Goal: Transaction & Acquisition: Book appointment/travel/reservation

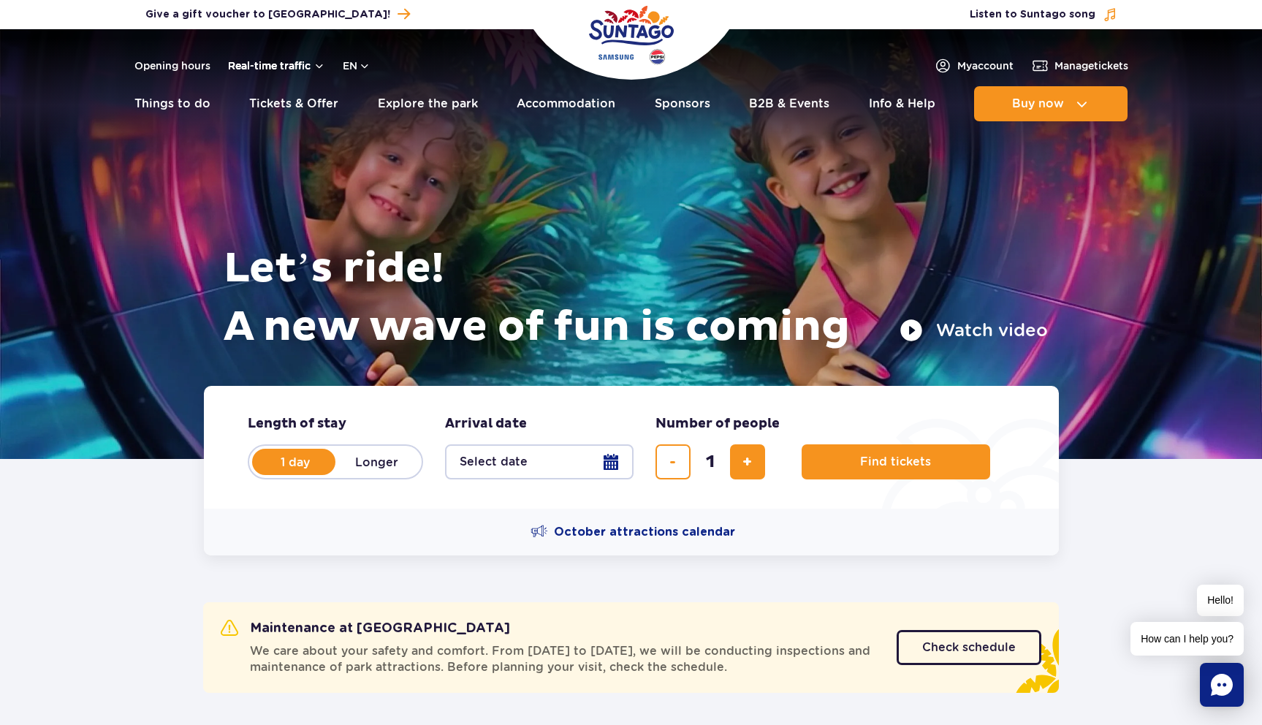
click at [265, 64] on button "Real-time traffic" at bounding box center [276, 66] width 97 height 12
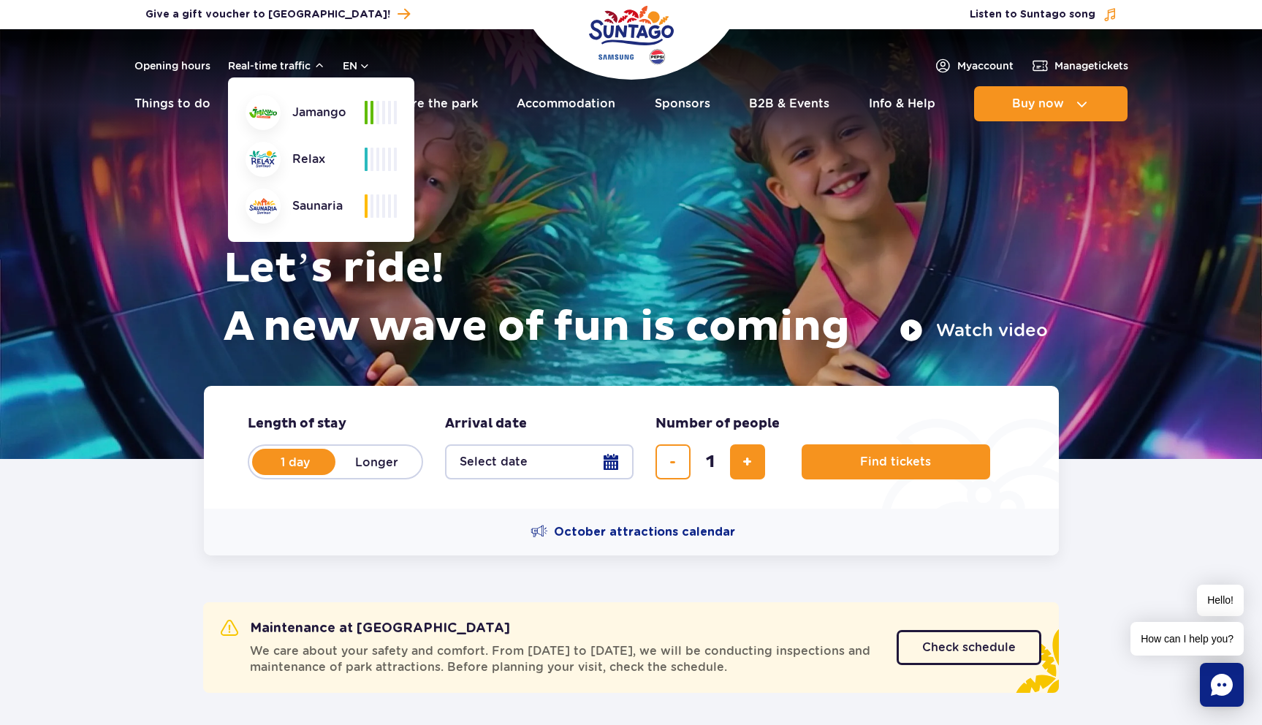
click at [312, 205] on div "Saunaria" at bounding box center [305, 206] width 119 height 35
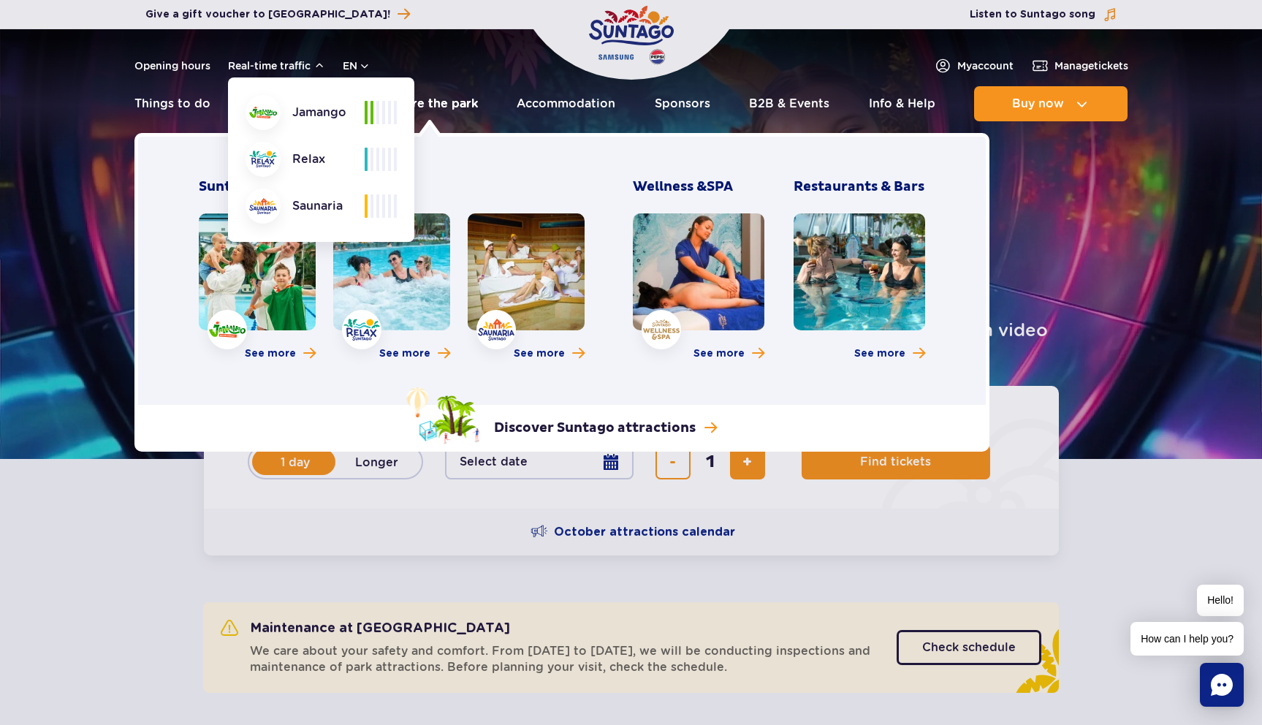
click at [435, 102] on link "Explore the park" at bounding box center [428, 103] width 100 height 35
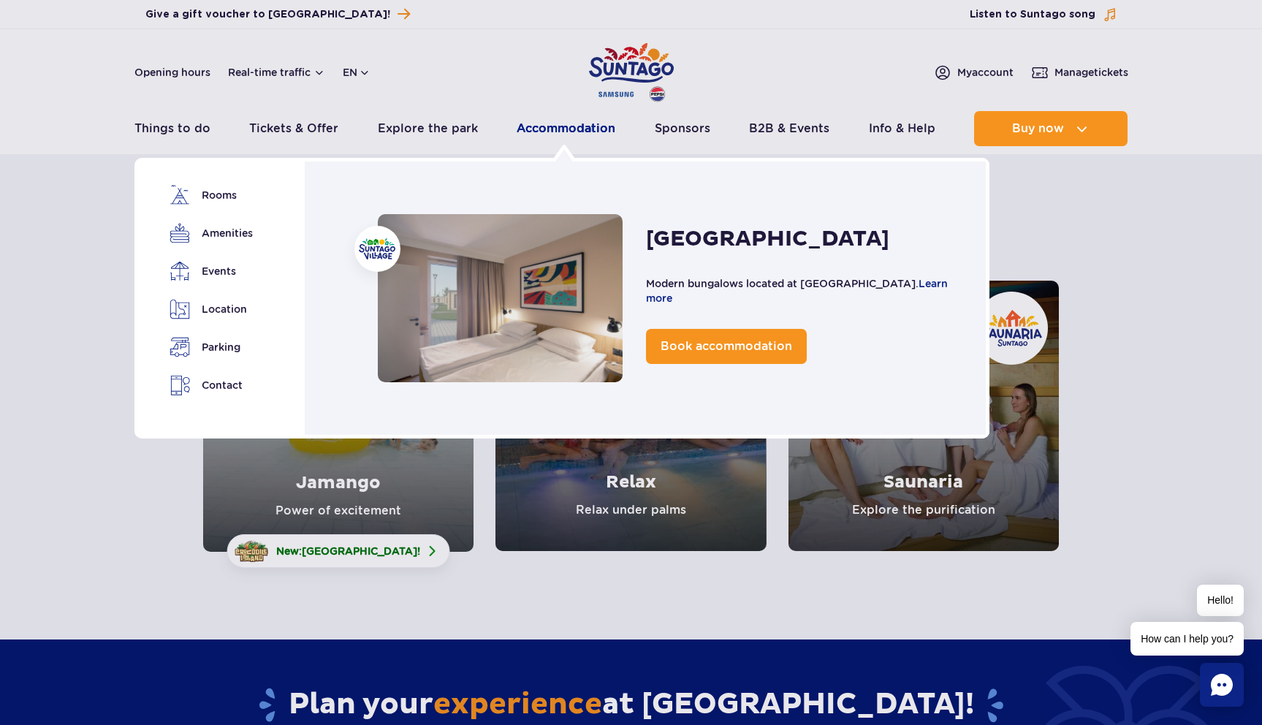
click at [555, 130] on link "Accommodation" at bounding box center [566, 128] width 99 height 35
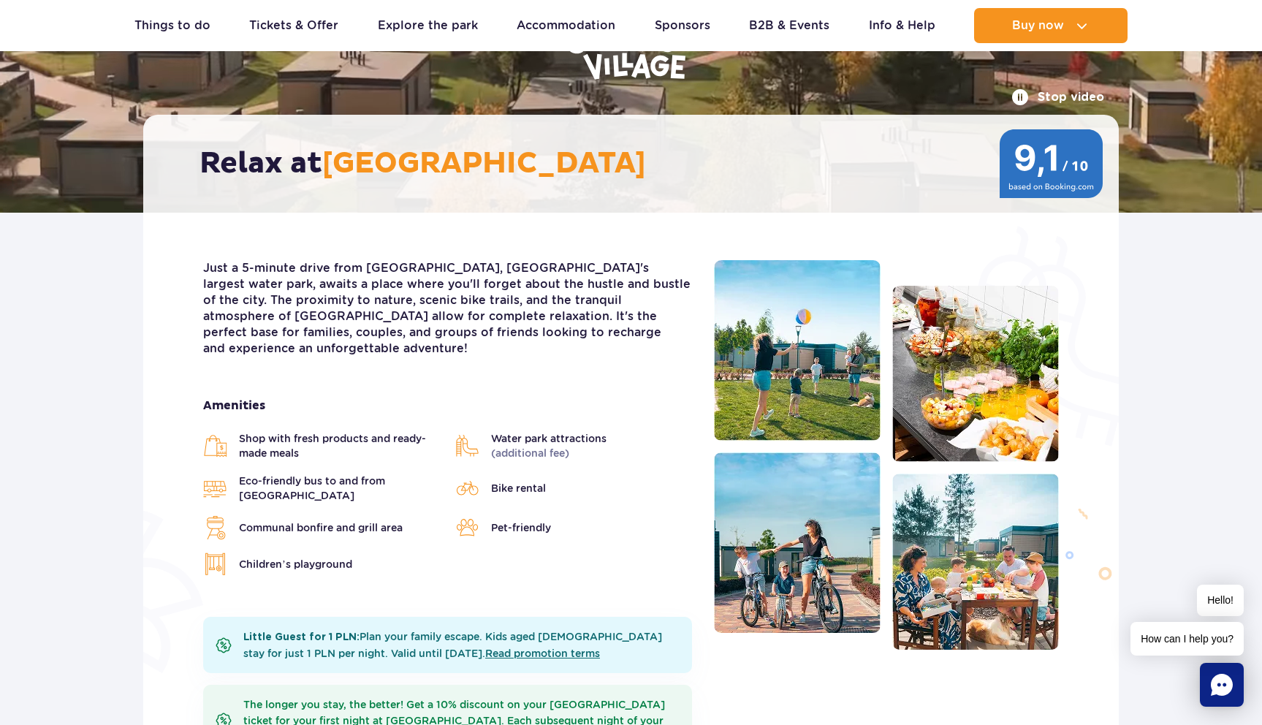
scroll to position [204, 0]
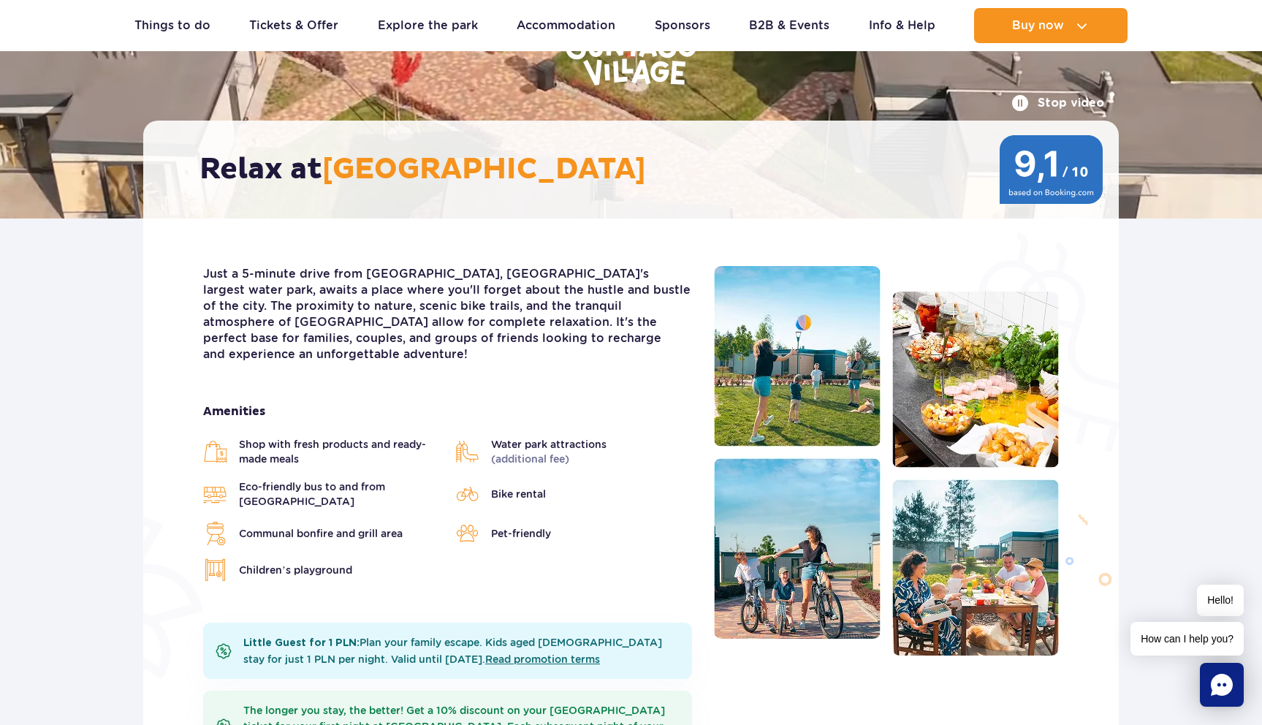
click at [449, 156] on span "[GEOGRAPHIC_DATA]" at bounding box center [484, 169] width 324 height 37
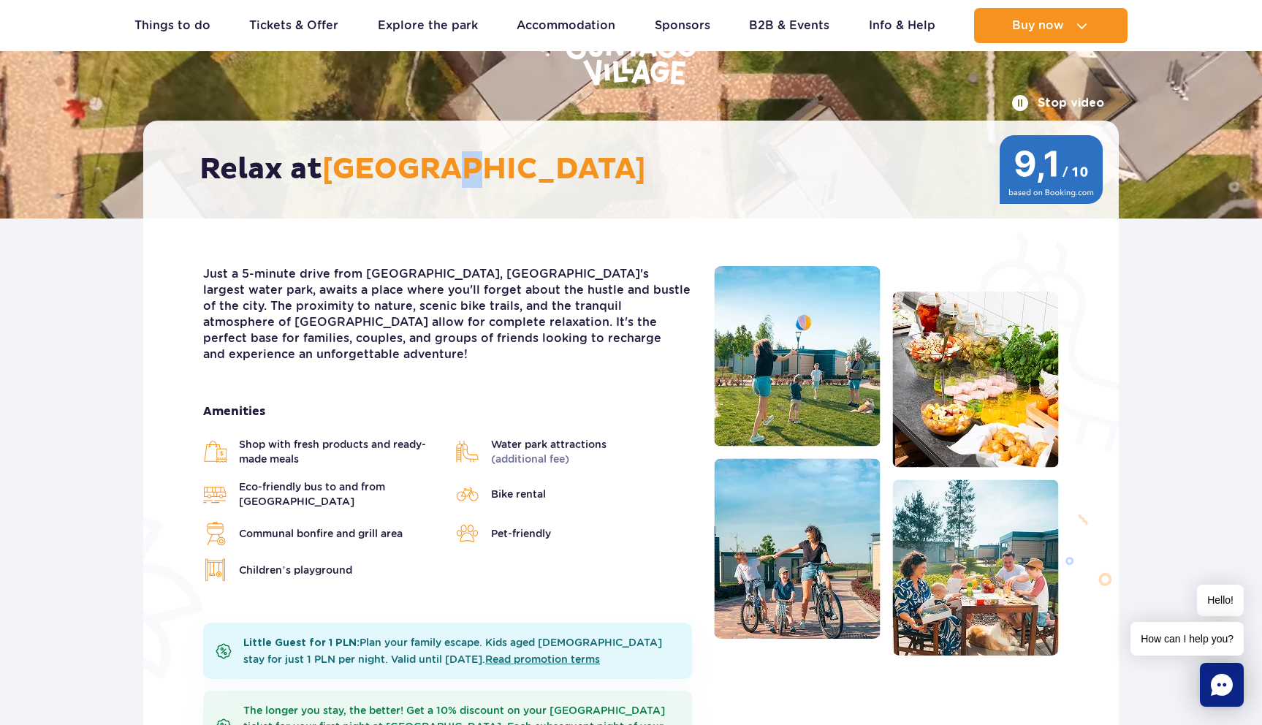
click at [449, 156] on span "[GEOGRAPHIC_DATA]" at bounding box center [484, 169] width 324 height 37
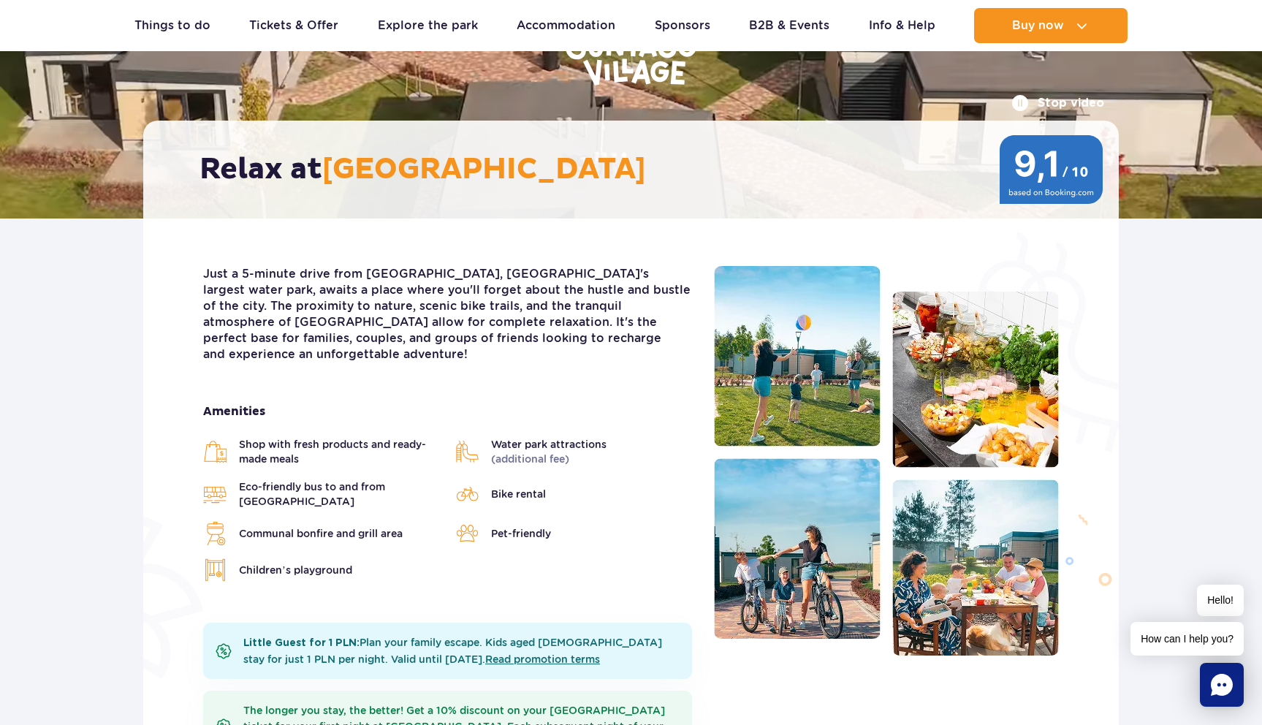
click at [439, 162] on span "[GEOGRAPHIC_DATA]" at bounding box center [484, 169] width 324 height 37
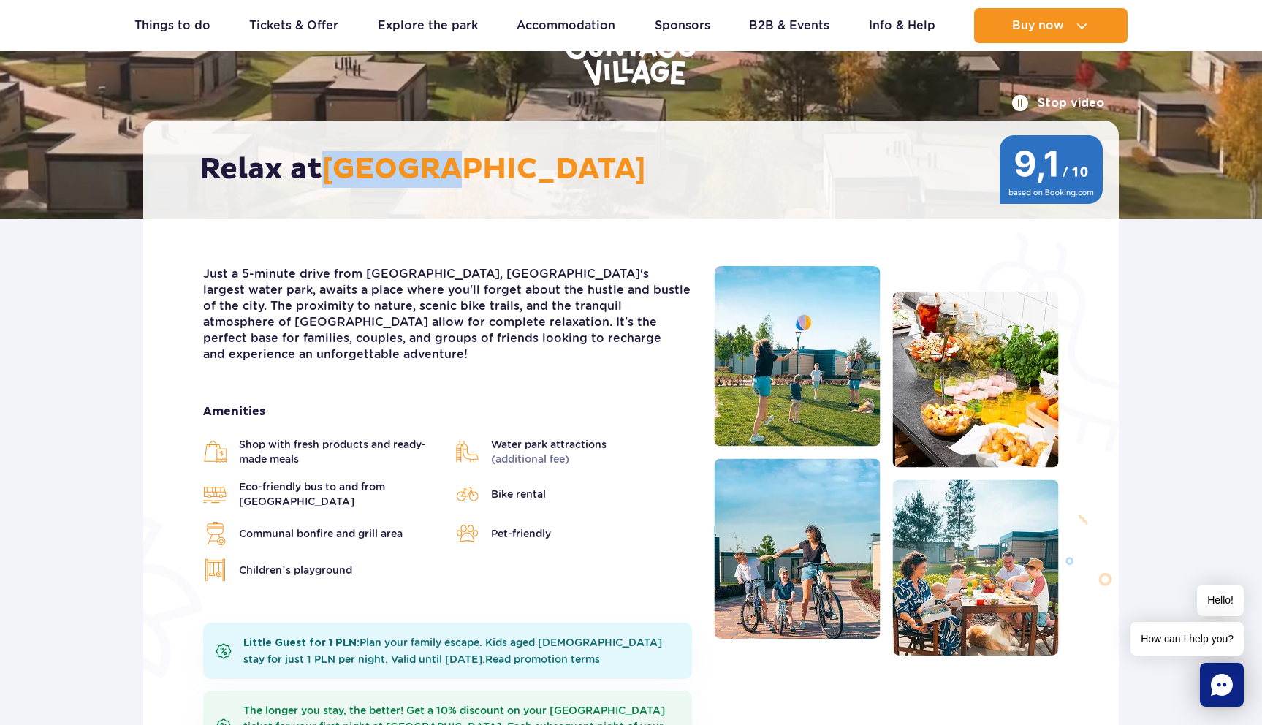
click at [439, 162] on span "[GEOGRAPHIC_DATA]" at bounding box center [484, 169] width 324 height 37
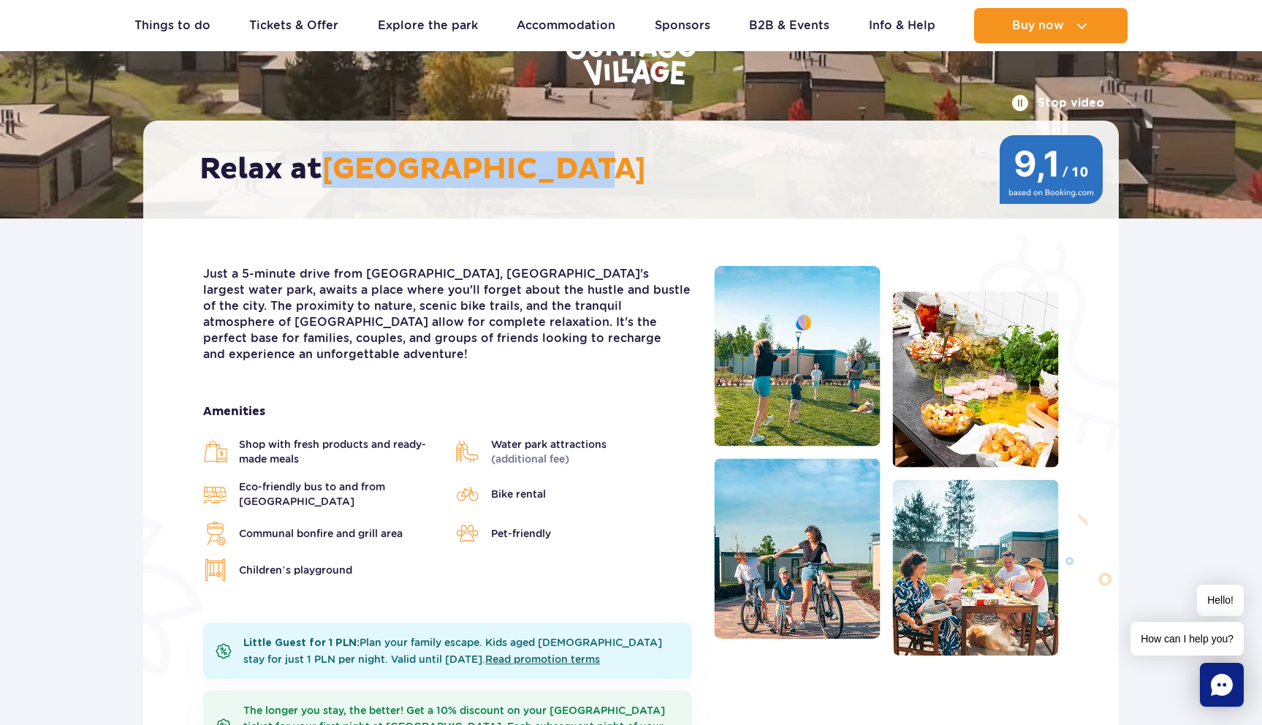
copy span "[GEOGRAPHIC_DATA]"
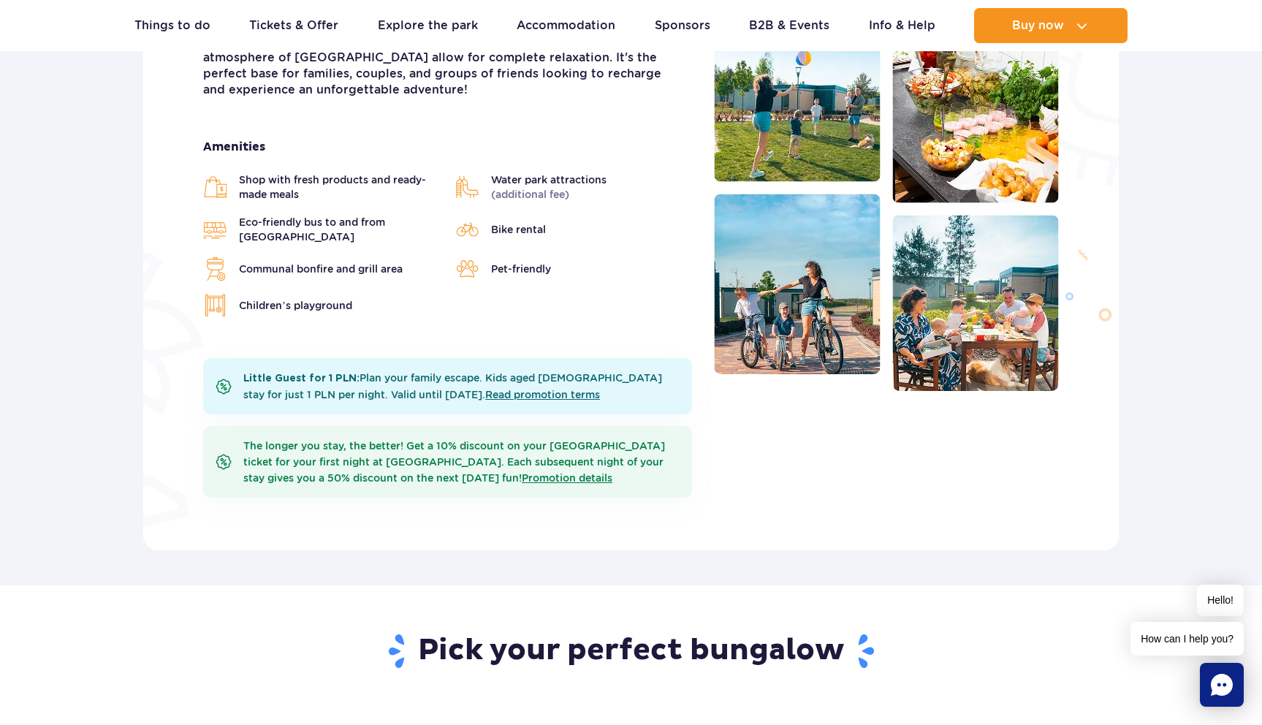
scroll to position [464, 0]
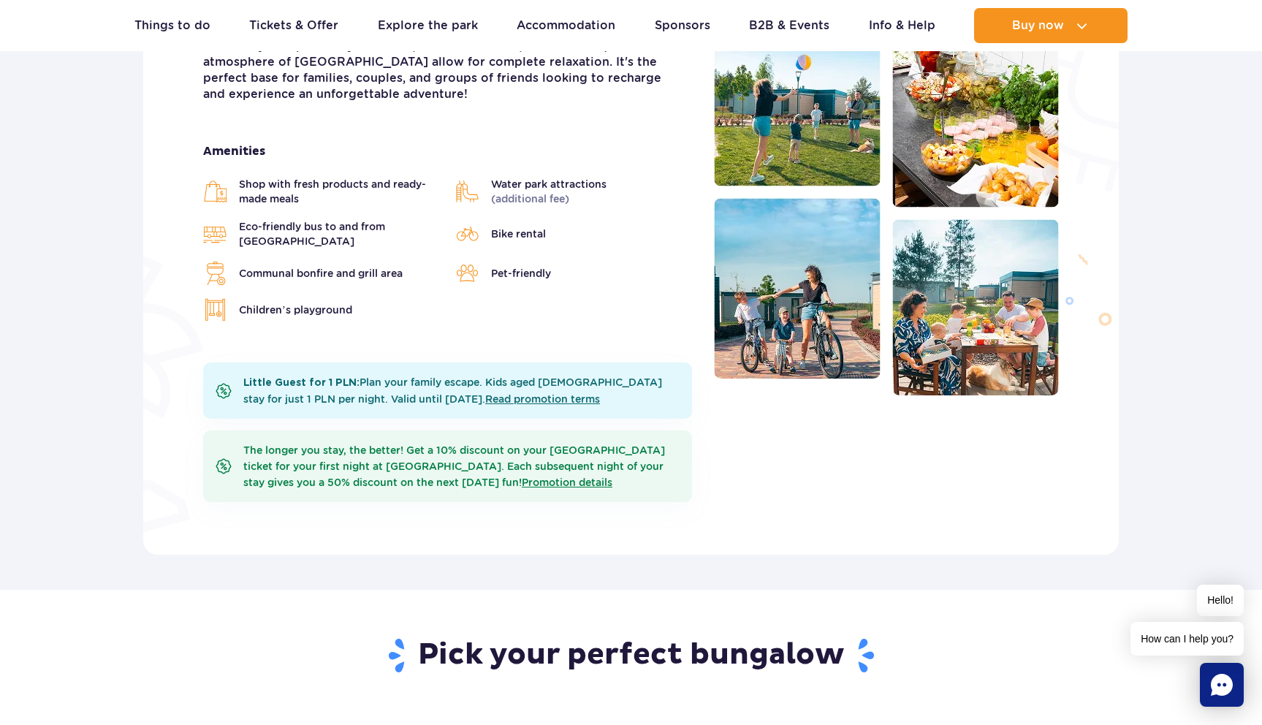
click at [380, 363] on div "Little Guest for 1 PLN: Plan your family escape. Kids aged 3-12 stay for just 1…" at bounding box center [447, 391] width 489 height 56
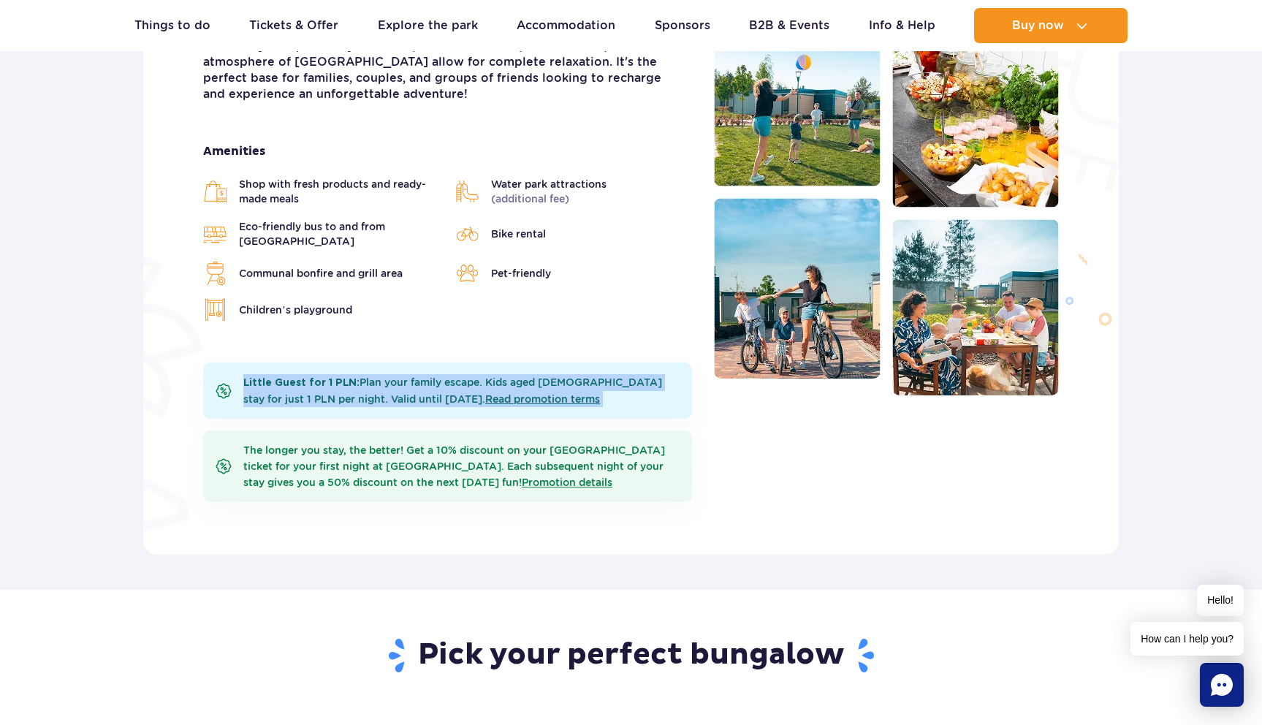
click at [380, 363] on div "Little Guest for 1 PLN: Plan your family escape. Kids aged 3-12 stay for just 1…" at bounding box center [447, 391] width 489 height 56
click at [350, 378] on b "Little Guest for 1 PLN:" at bounding box center [301, 383] width 116 height 10
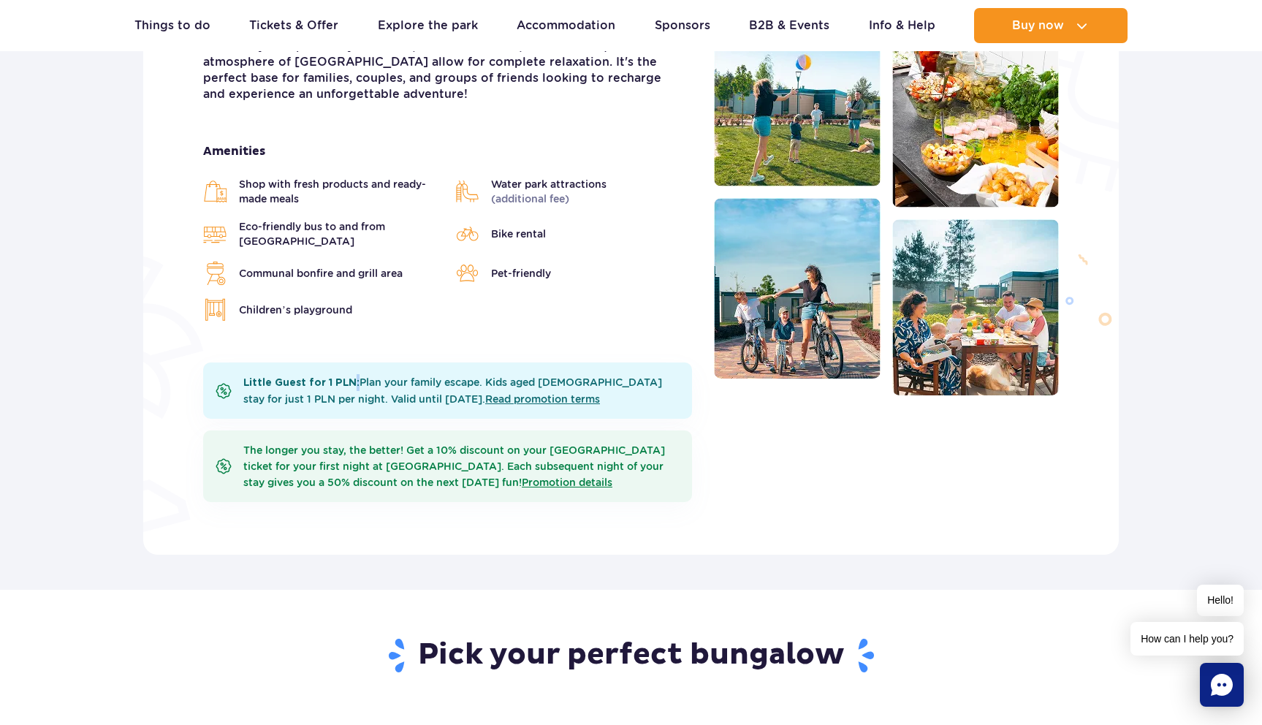
click at [350, 378] on b "Little Guest for 1 PLN:" at bounding box center [301, 383] width 116 height 10
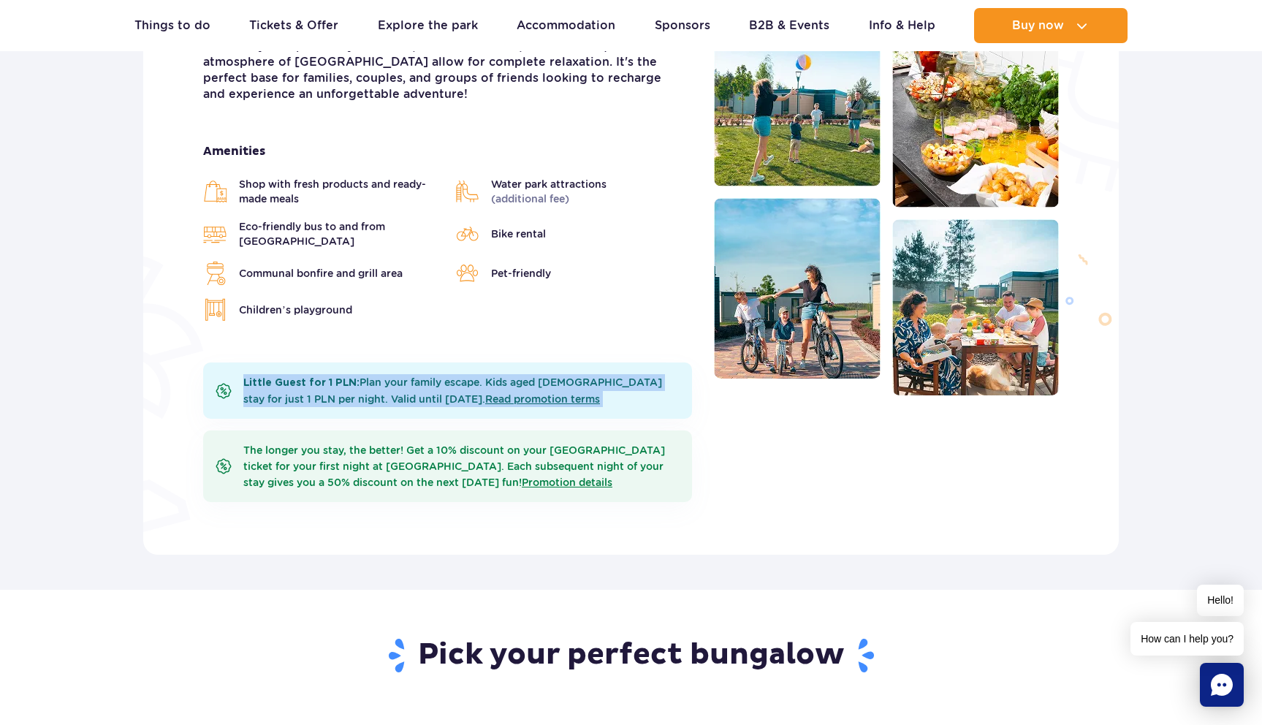
click at [350, 378] on b "Little Guest for 1 PLN:" at bounding box center [301, 383] width 116 height 10
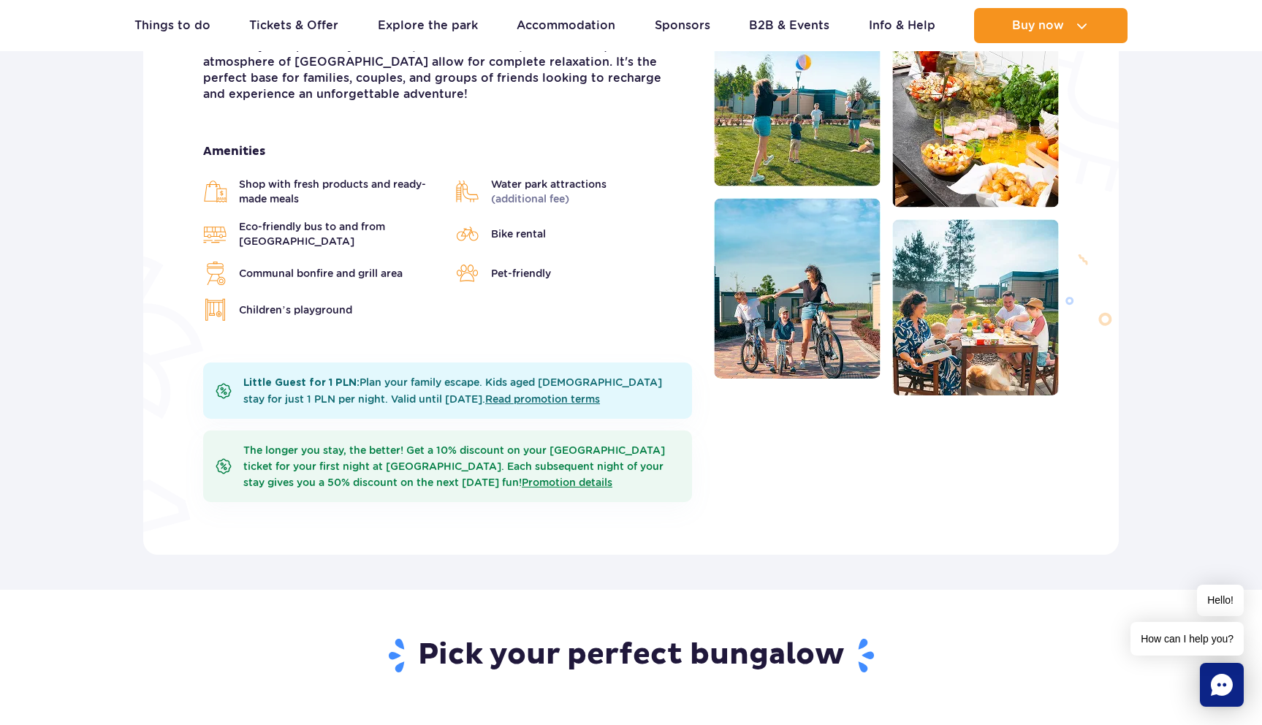
click at [414, 433] on div "The longer you stay, the better! Get a 10% discount on your Suntago Water Park …" at bounding box center [447, 467] width 489 height 72
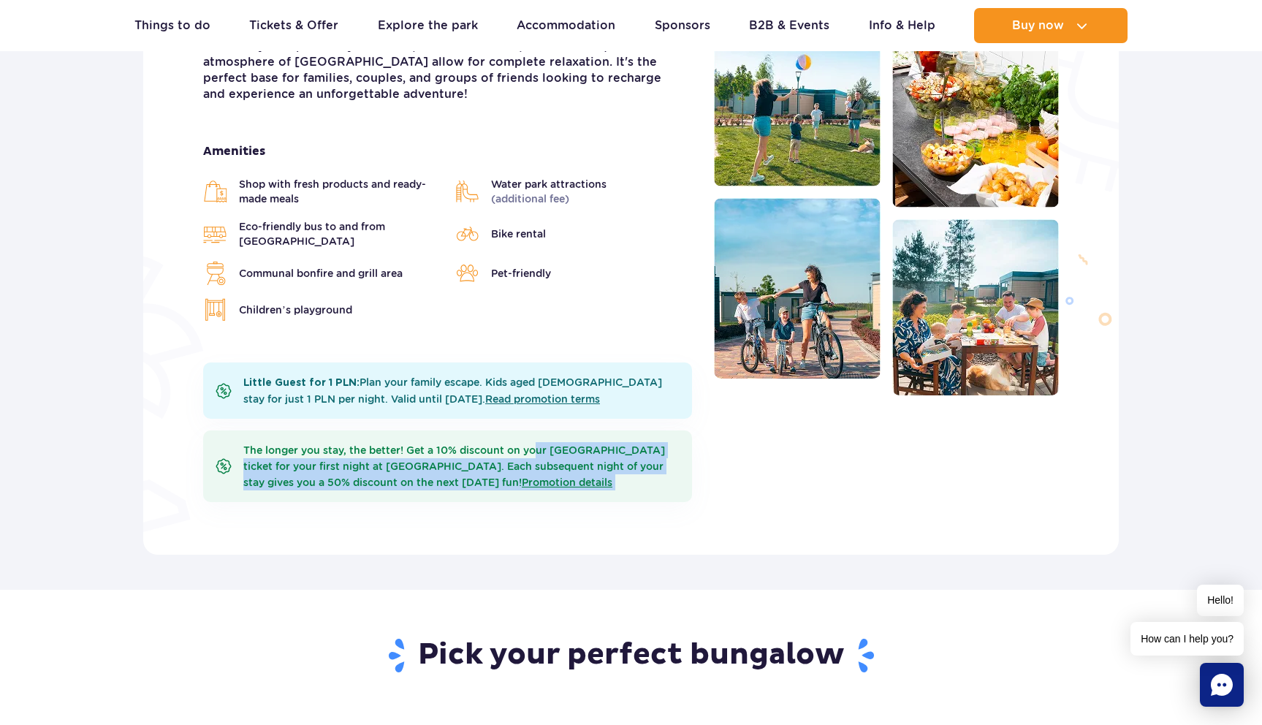
click at [414, 433] on div "The longer you stay, the better! Get a 10% discount on your Suntago Water Park …" at bounding box center [447, 467] width 489 height 72
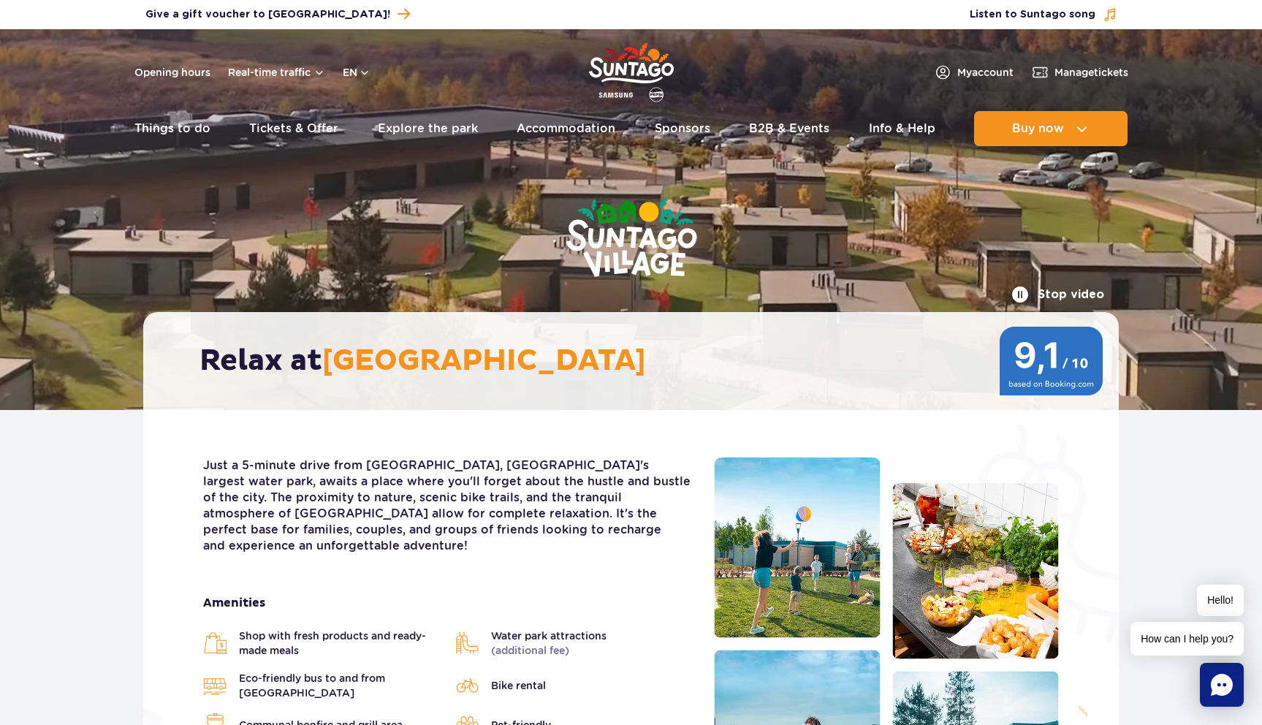
scroll to position [0, 0]
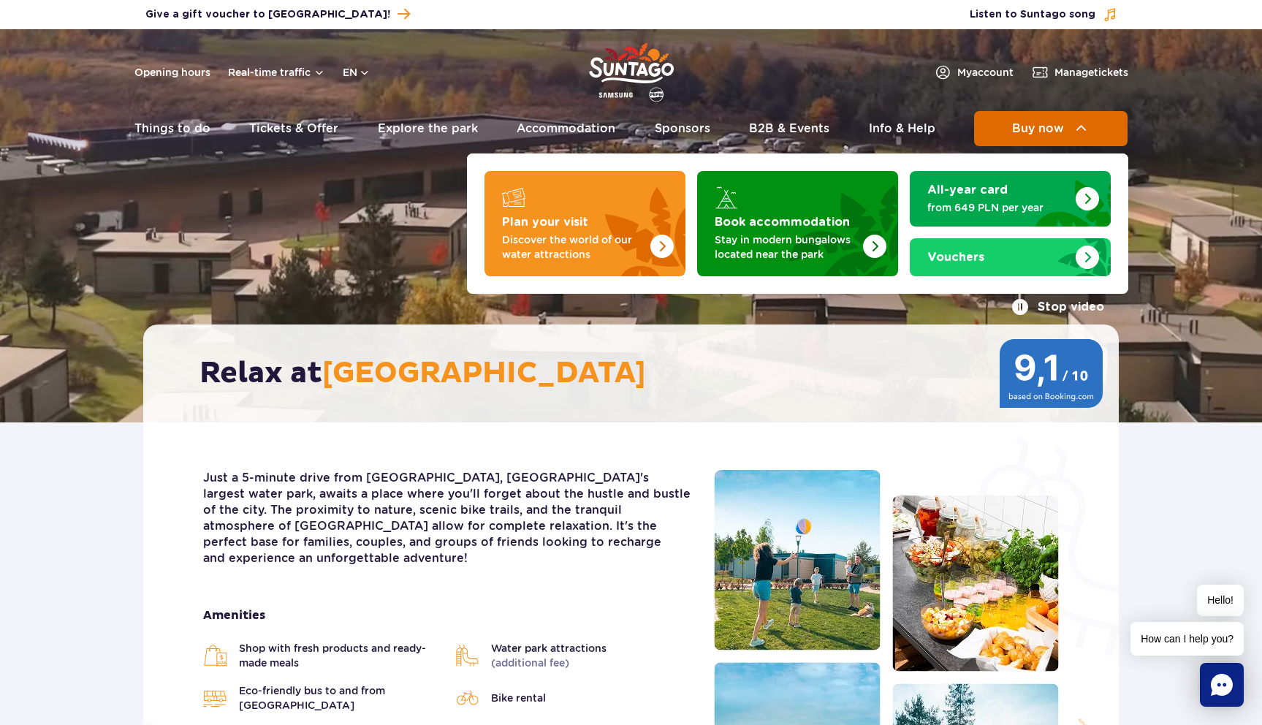
click at [1050, 122] on span "Buy now" at bounding box center [1038, 128] width 52 height 13
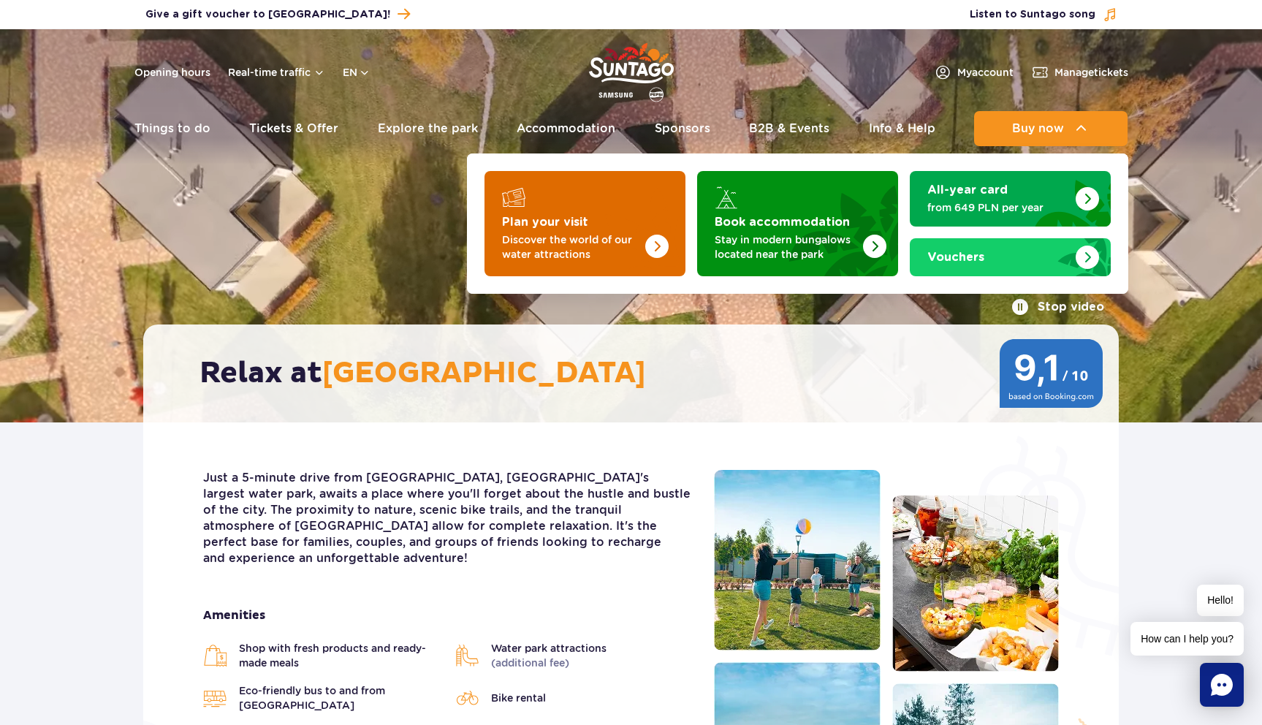
click at [607, 213] on img "Plan your visit" at bounding box center [627, 219] width 116 height 114
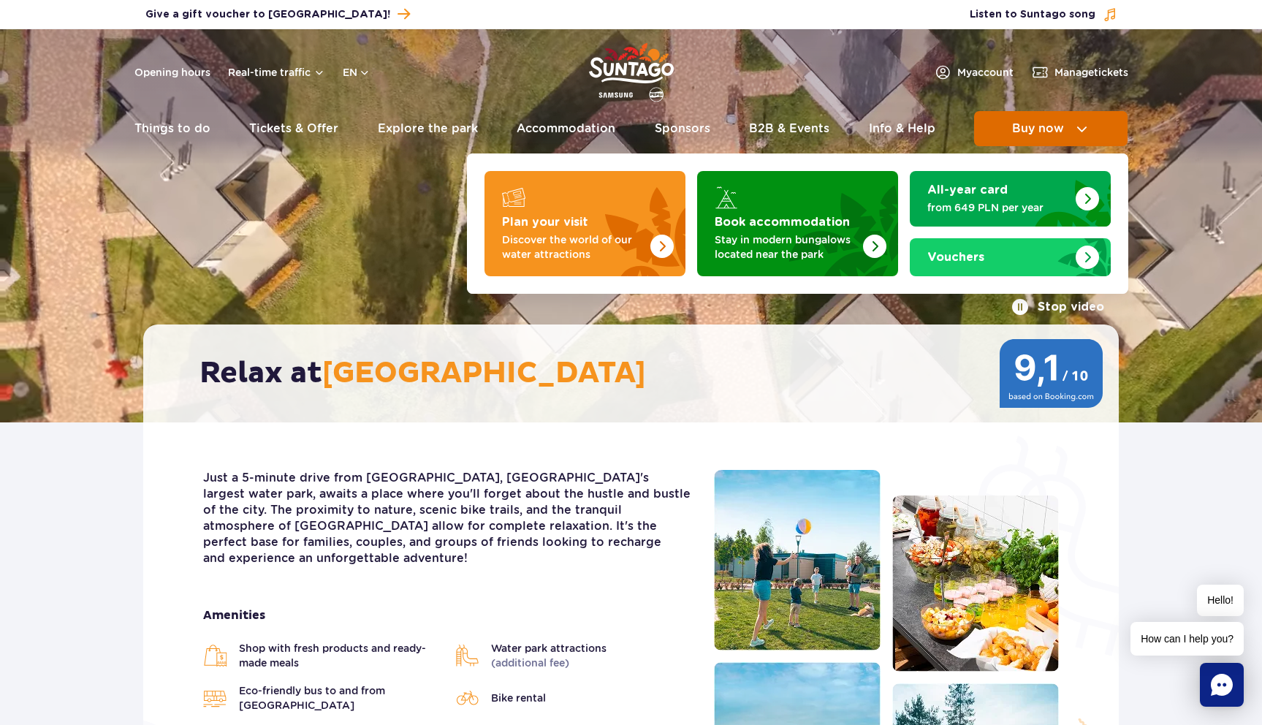
click at [1033, 113] on button "Buy now" at bounding box center [1050, 128] width 153 height 35
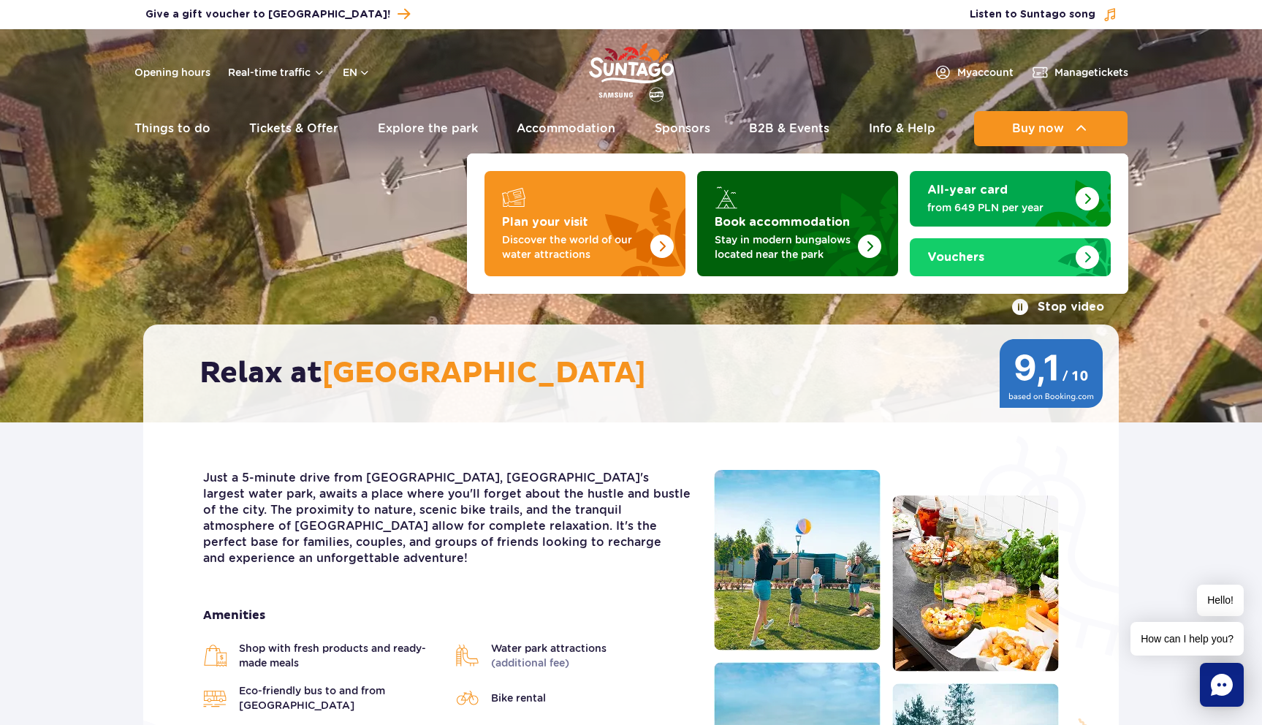
click at [787, 188] on img "Book accommodation" at bounding box center [834, 219] width 129 height 114
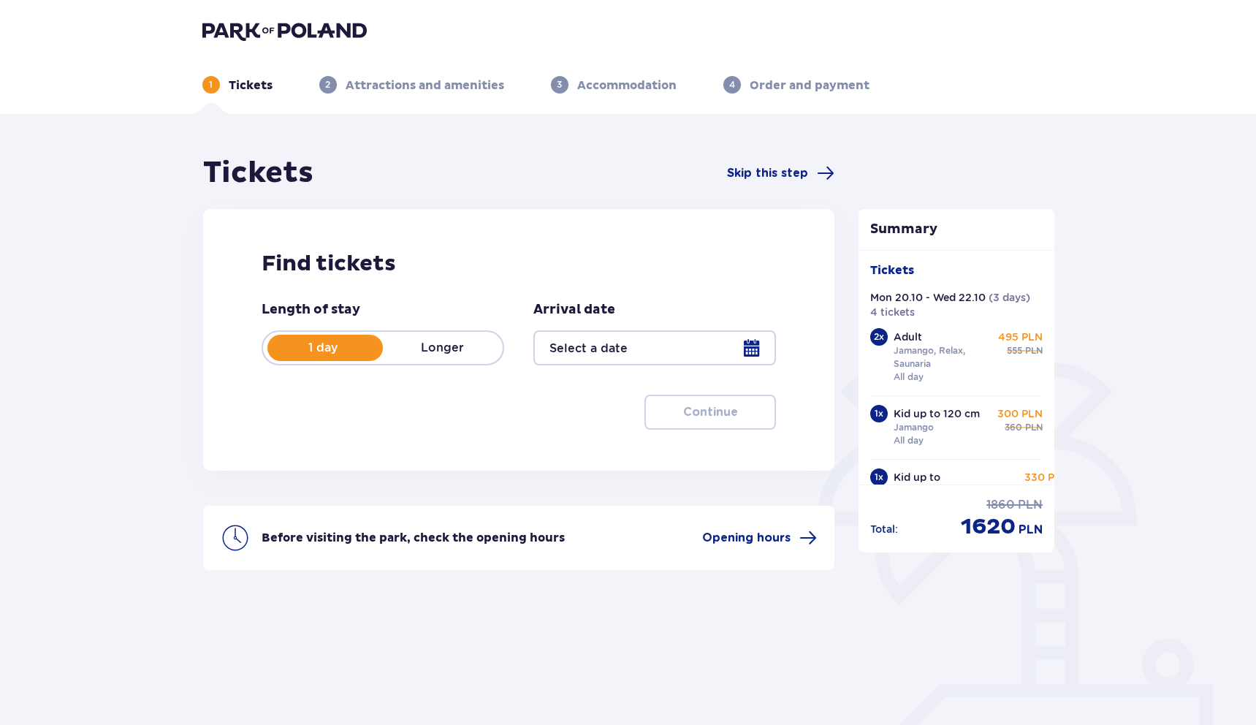
type input "[DATE] - [DATE]"
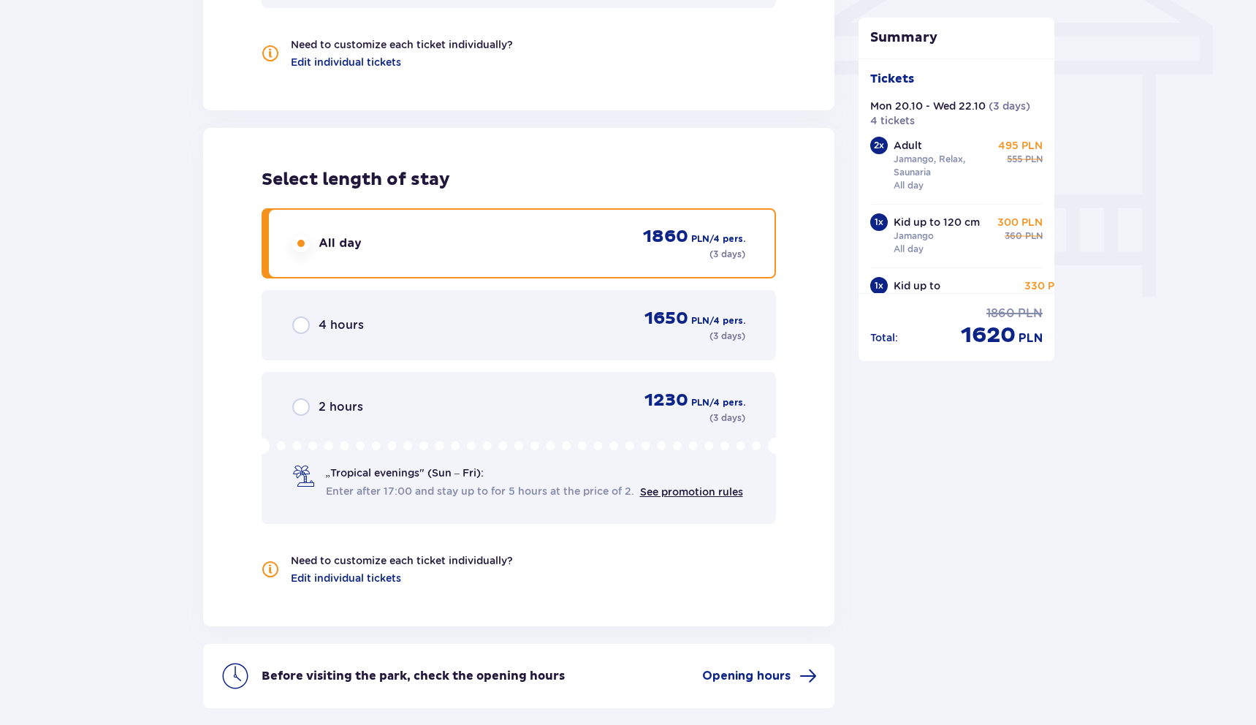
scroll to position [1403, 0]
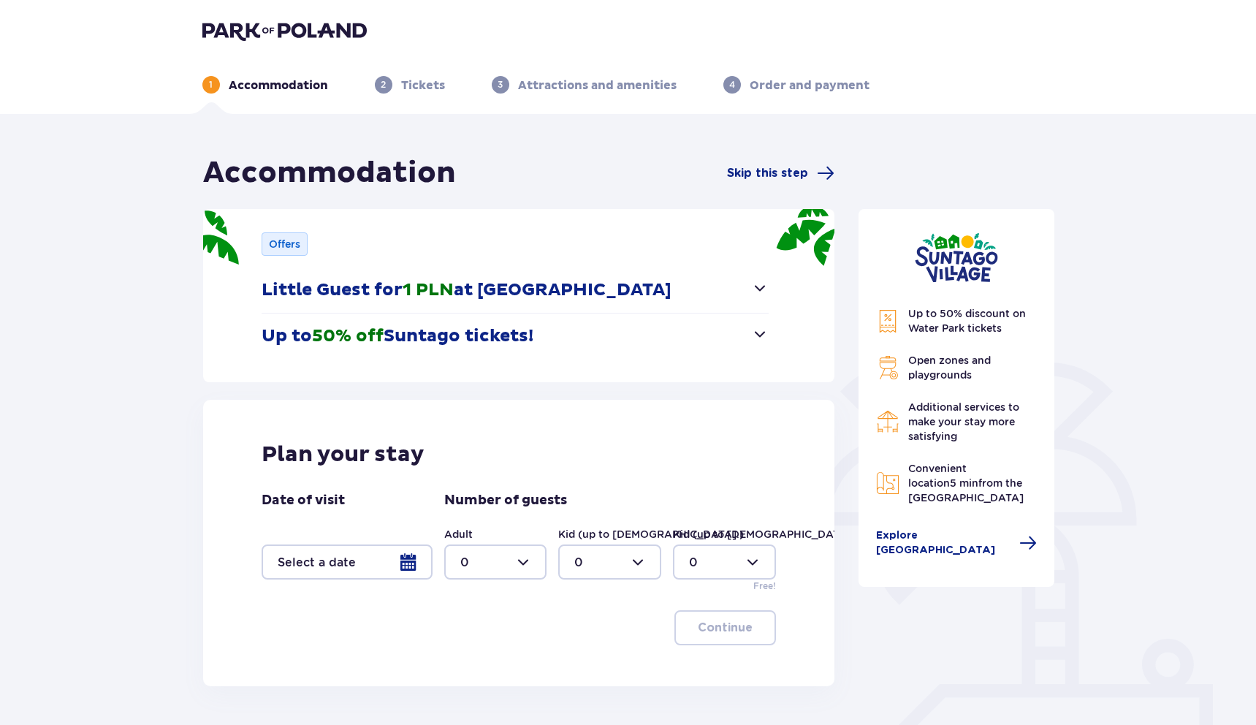
click at [493, 292] on p "Little Guest for 1 PLN at Suntago Village" at bounding box center [467, 290] width 410 height 22
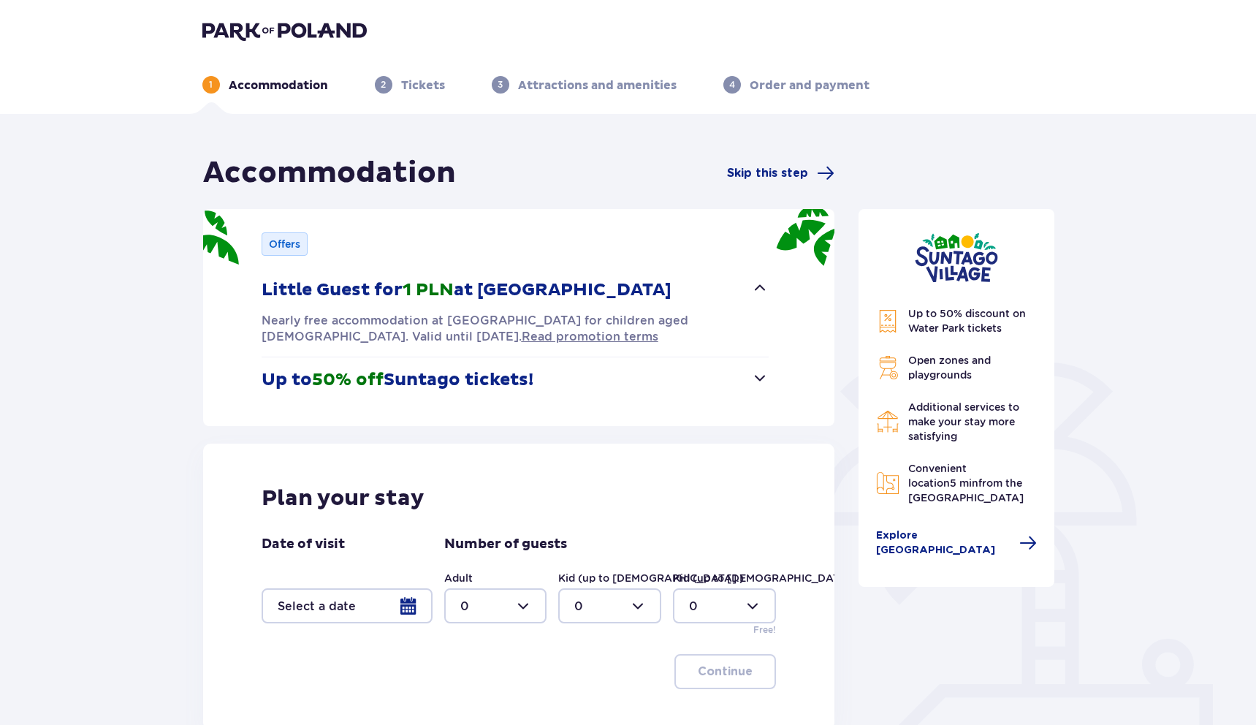
click at [493, 292] on p "Little Guest for 1 PLN at Suntago Village" at bounding box center [467, 290] width 410 height 22
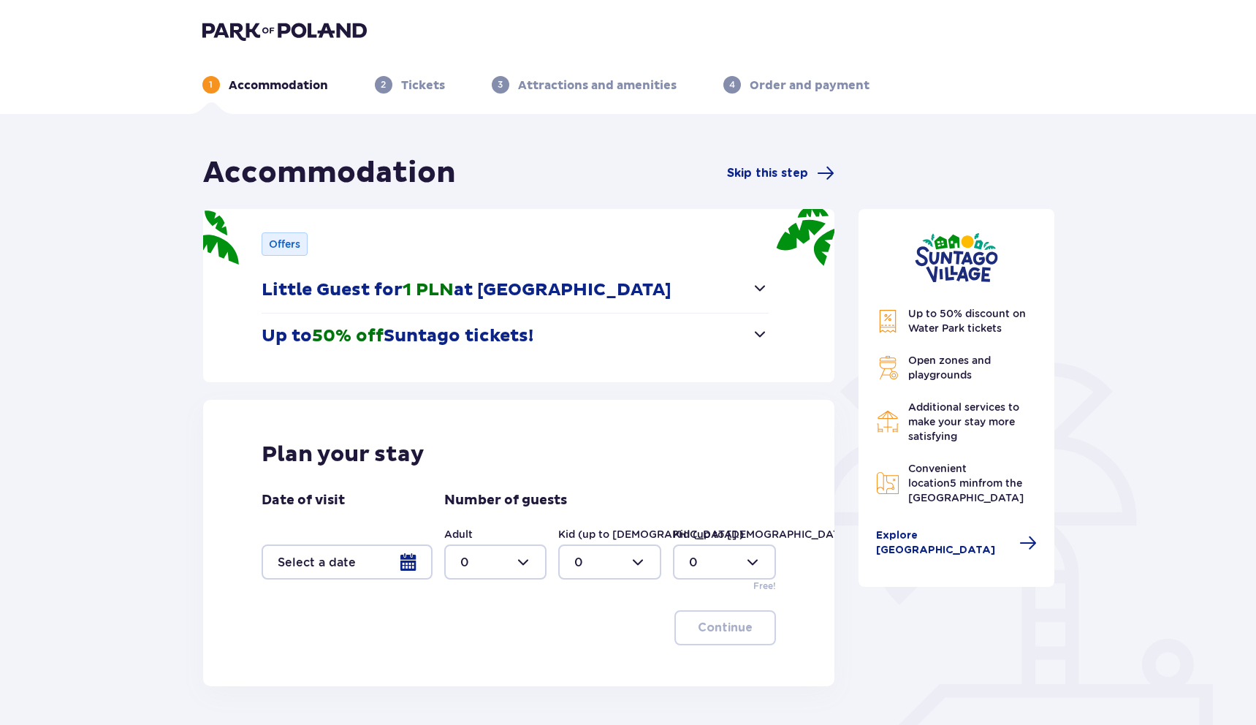
click at [329, 555] on div at bounding box center [347, 562] width 171 height 35
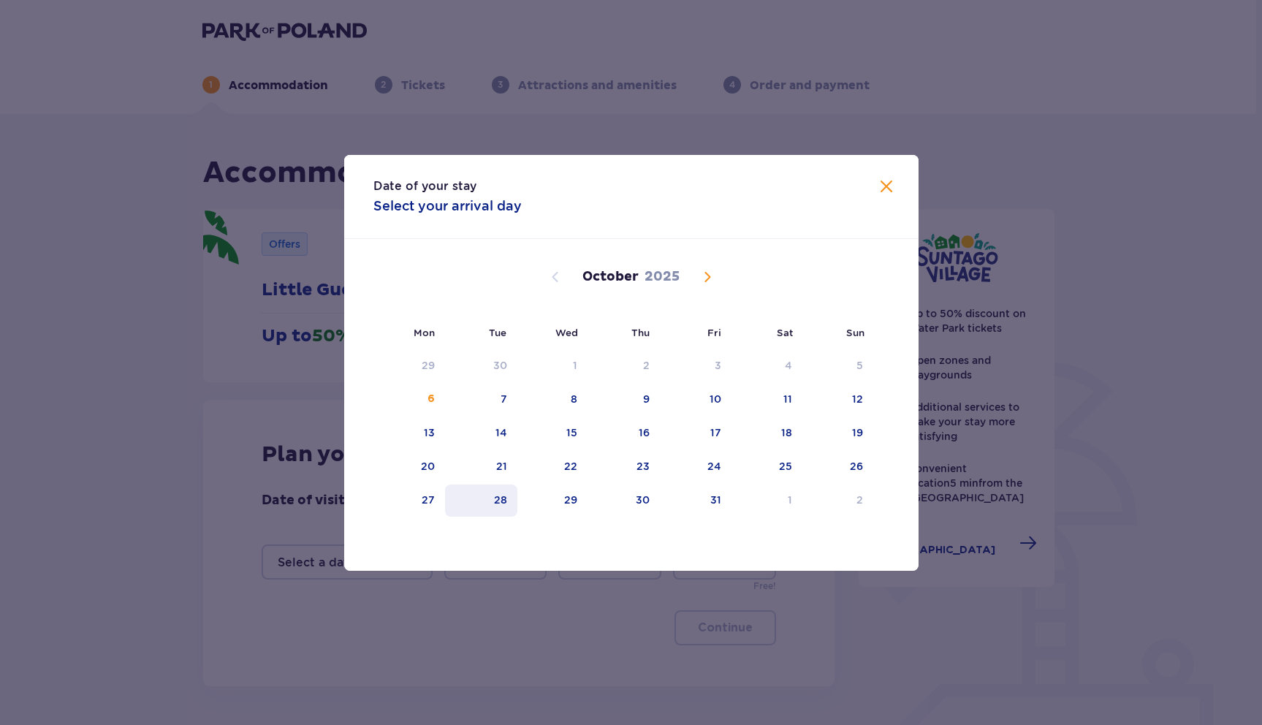
click at [515, 501] on div "28" at bounding box center [481, 501] width 72 height 32
click at [696, 499] on div "31" at bounding box center [696, 501] width 72 height 32
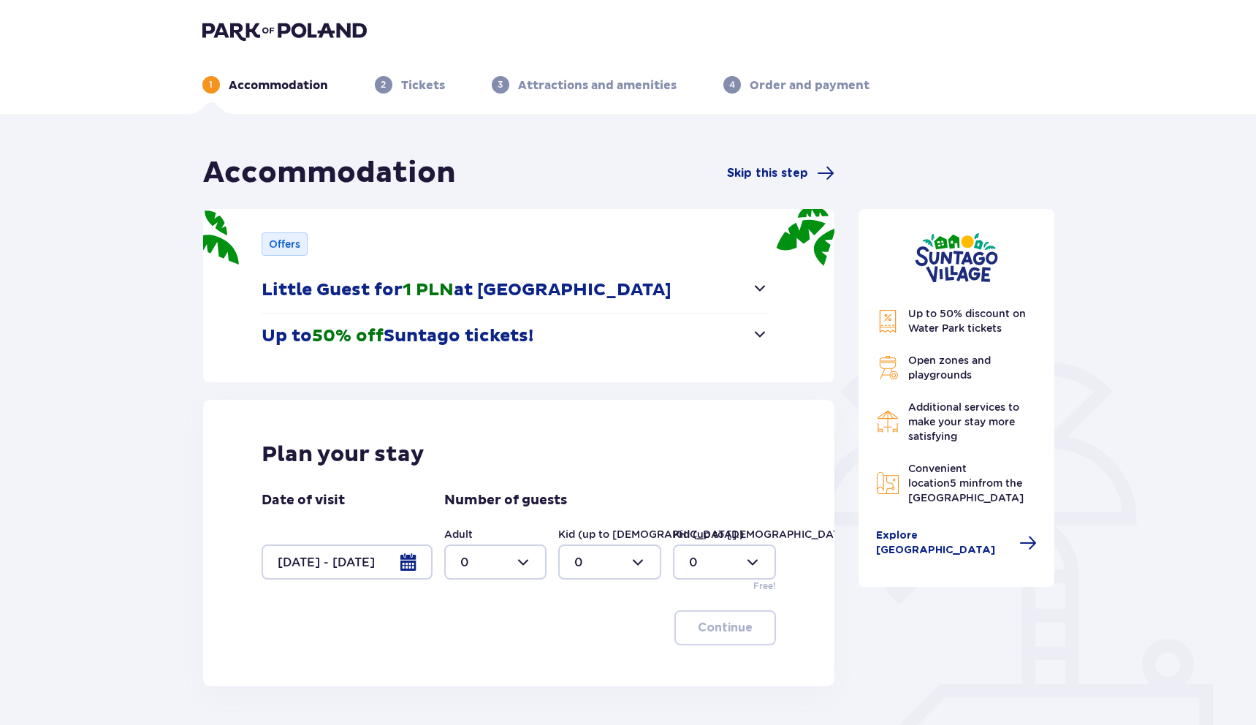
click at [344, 566] on div at bounding box center [347, 562] width 171 height 35
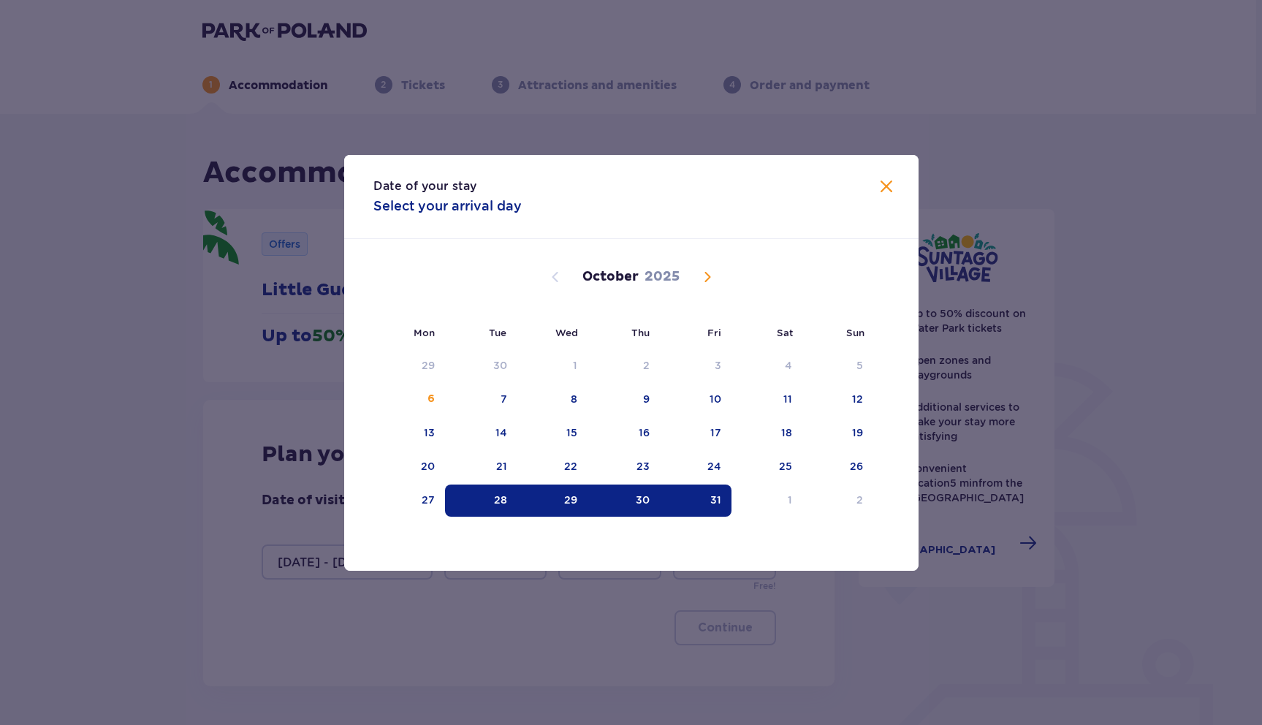
click at [489, 495] on div "28" at bounding box center [481, 501] width 72 height 32
click at [655, 496] on div "30" at bounding box center [624, 501] width 72 height 32
type input "28.10.25 - 30.10.25"
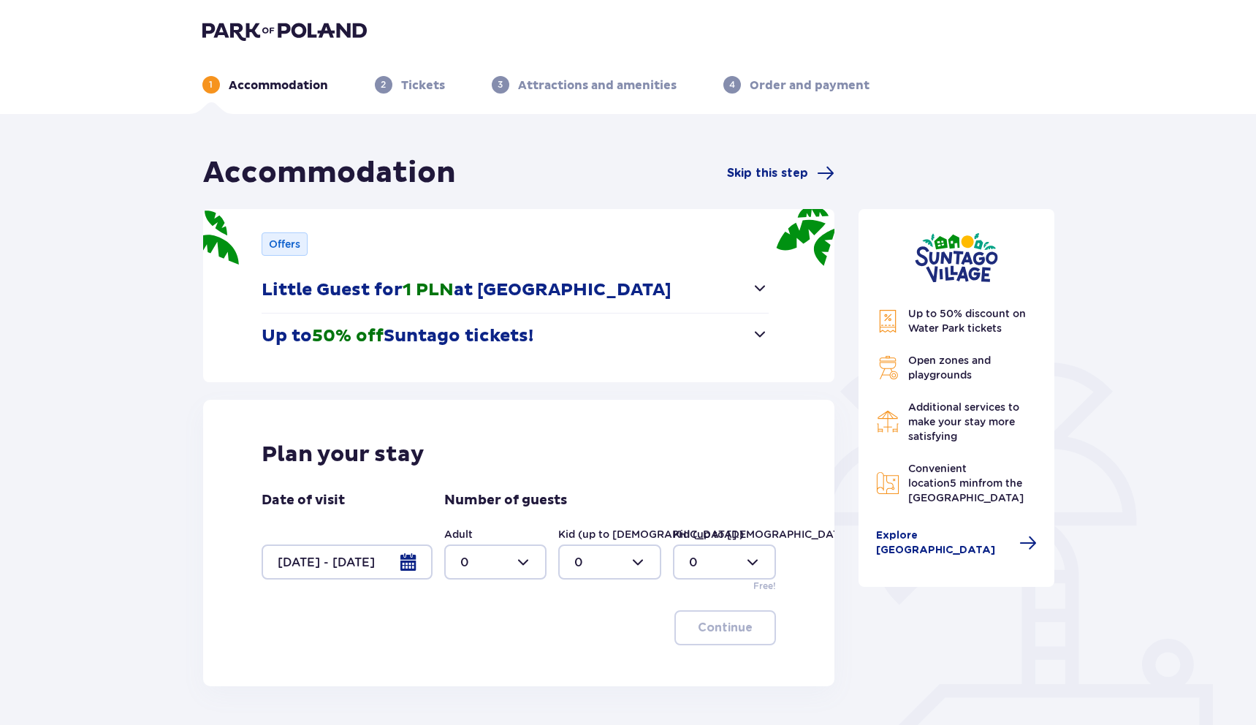
click at [517, 544] on div "Adult 0" at bounding box center [495, 553] width 103 height 53
click at [512, 566] on div at bounding box center [495, 562] width 103 height 35
click at [490, 480] on div "2" at bounding box center [495, 481] width 71 height 16
type input "2"
click at [632, 564] on div at bounding box center [609, 562] width 103 height 35
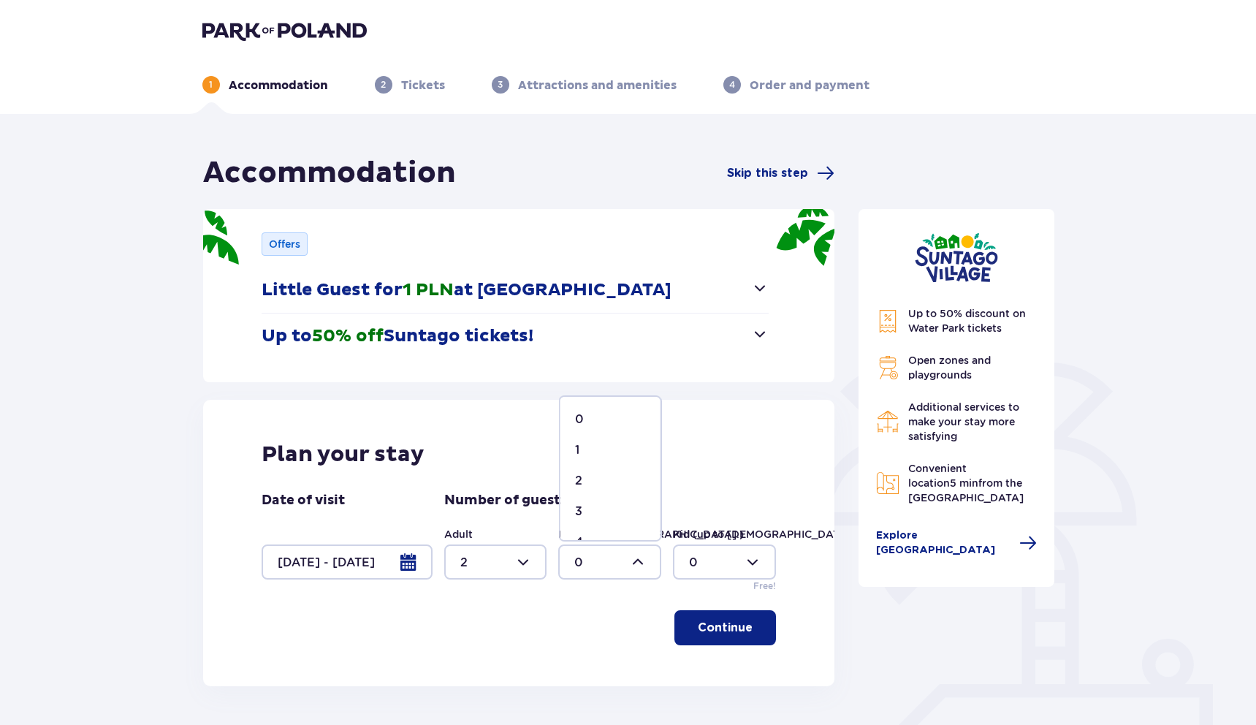
click at [591, 443] on div "1" at bounding box center [610, 450] width 71 height 16
type input "1"
click at [697, 556] on div at bounding box center [724, 562] width 103 height 35
click at [703, 450] on div "1" at bounding box center [724, 450] width 71 height 16
type input "1"
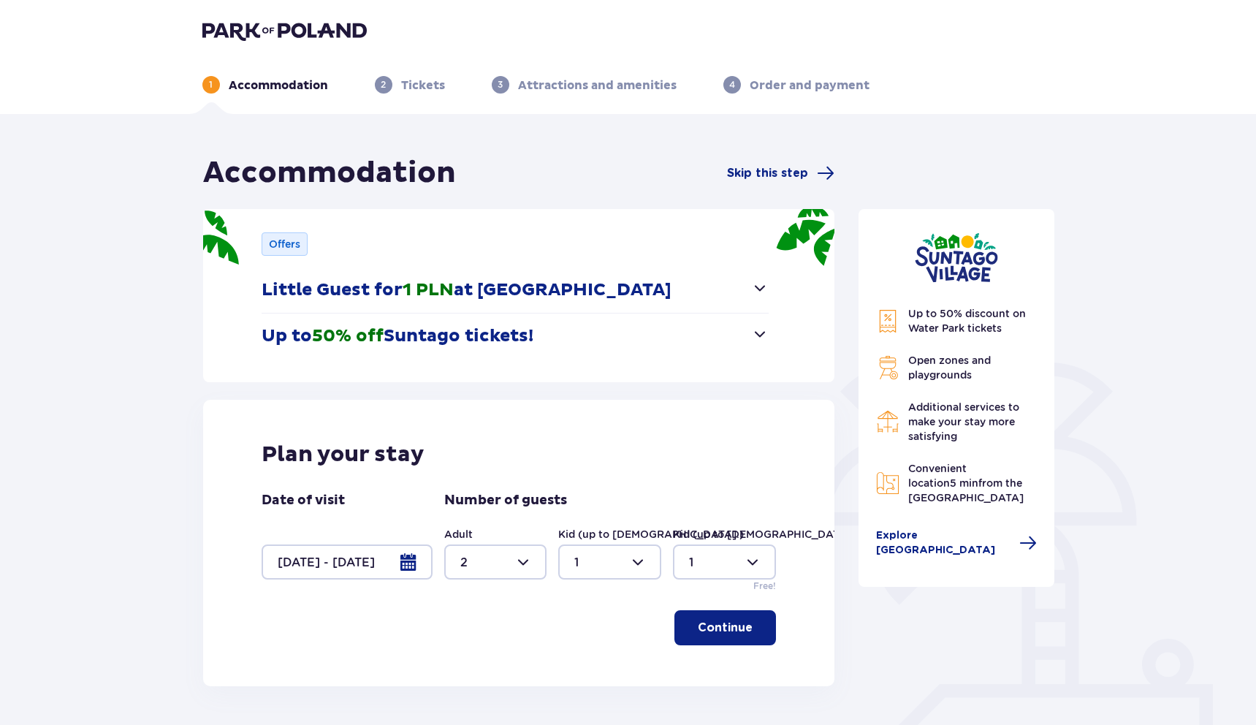
click at [730, 629] on p "Continue" at bounding box center [725, 628] width 55 height 16
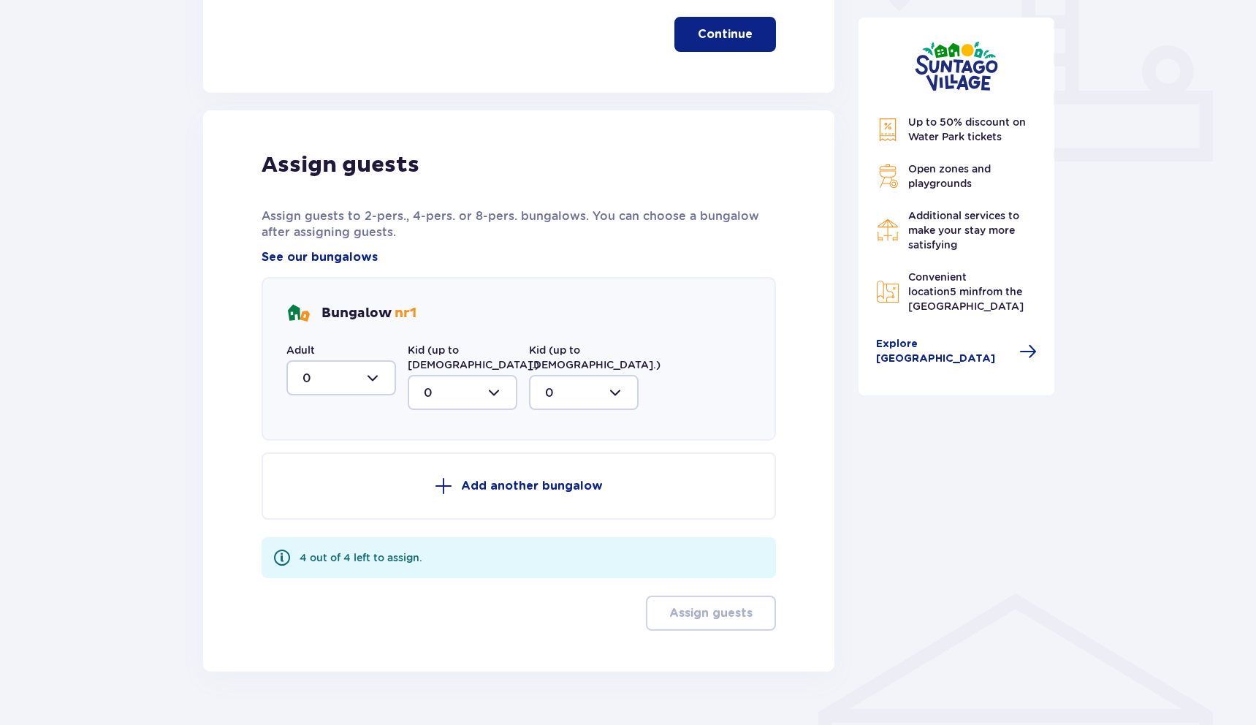
scroll to position [613, 0]
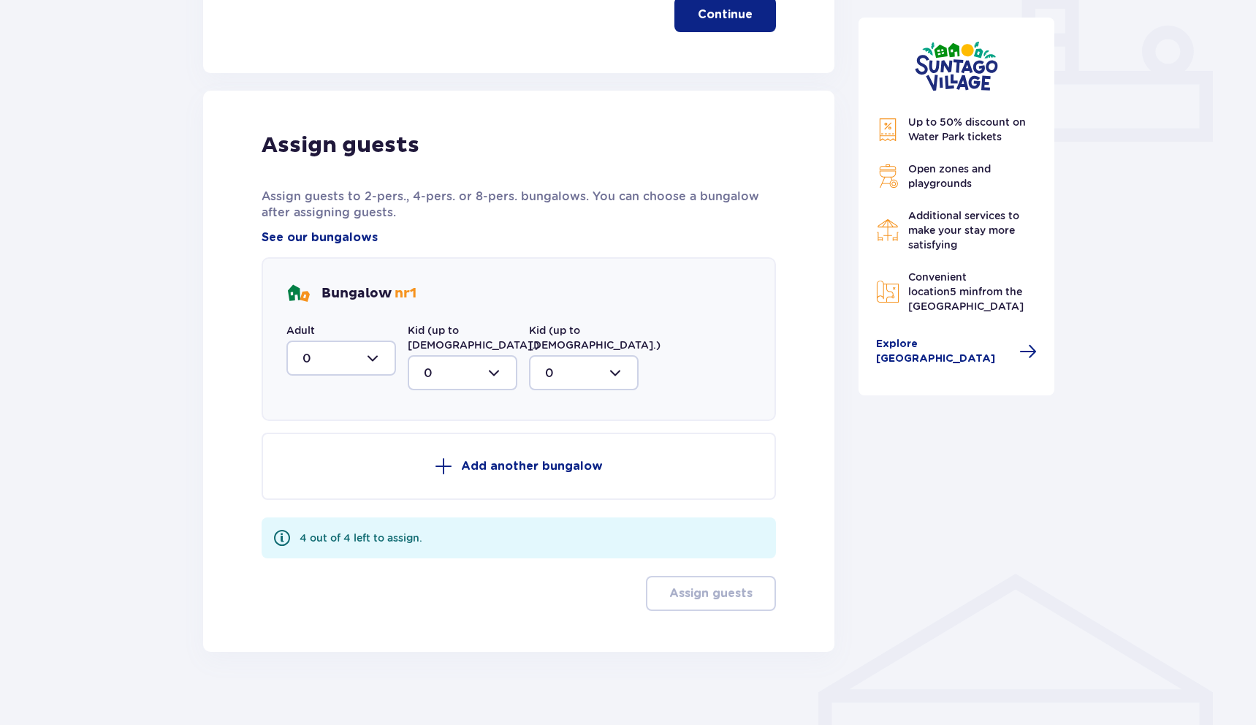
click at [360, 352] on div at bounding box center [342, 358] width 110 height 35
click at [458, 212] on p "Assign guests to 2-pers., 4-pers. or 8-pers. bungalows. You can choose a bungal…" at bounding box center [519, 205] width 515 height 32
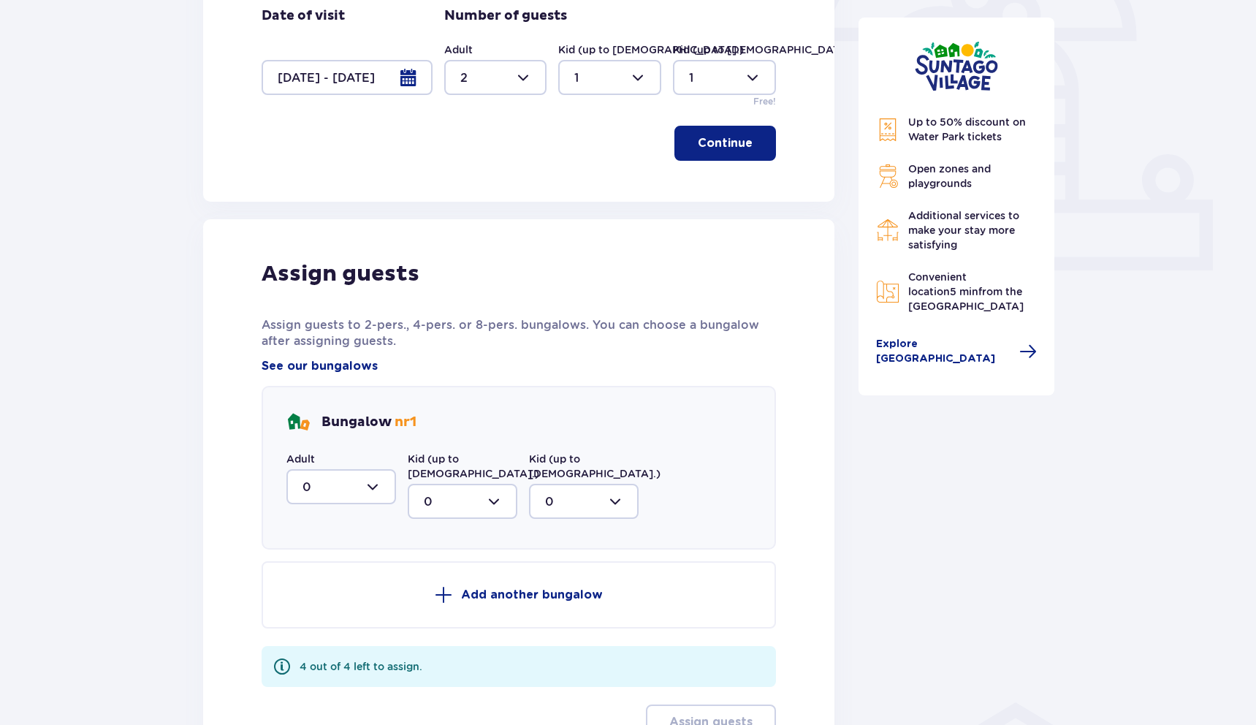
scroll to position [489, 0]
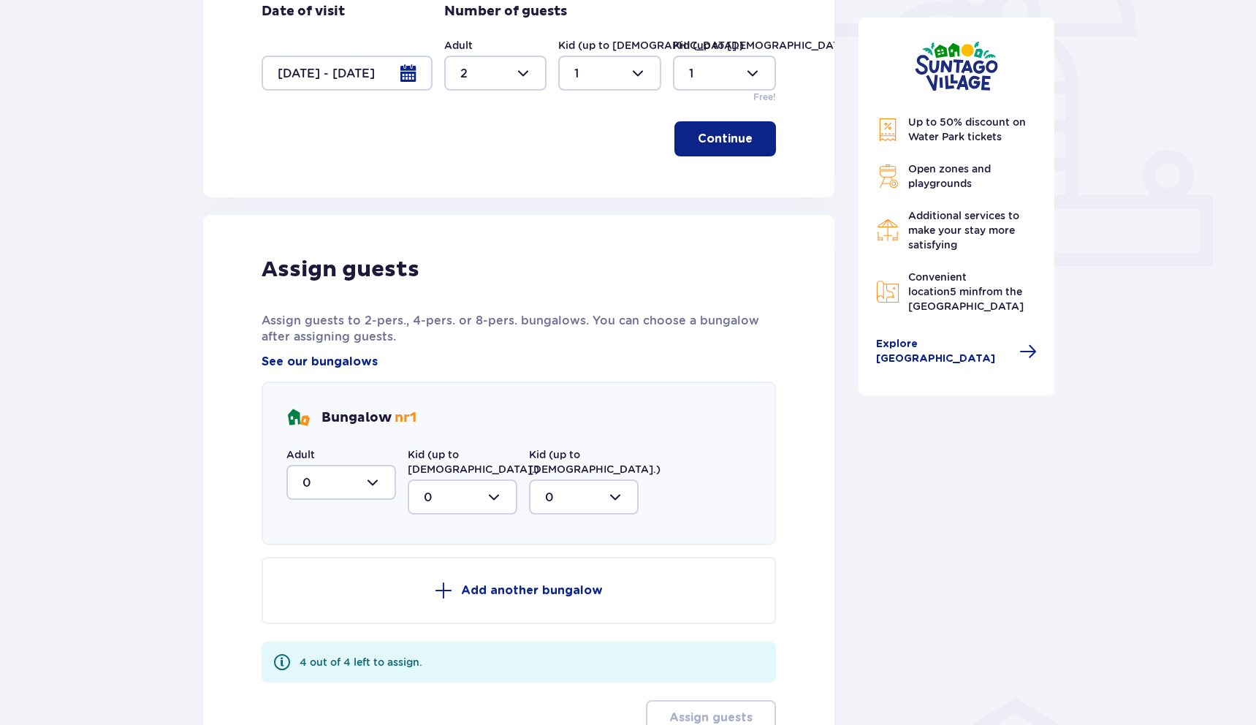
click at [346, 494] on div at bounding box center [342, 482] width 110 height 35
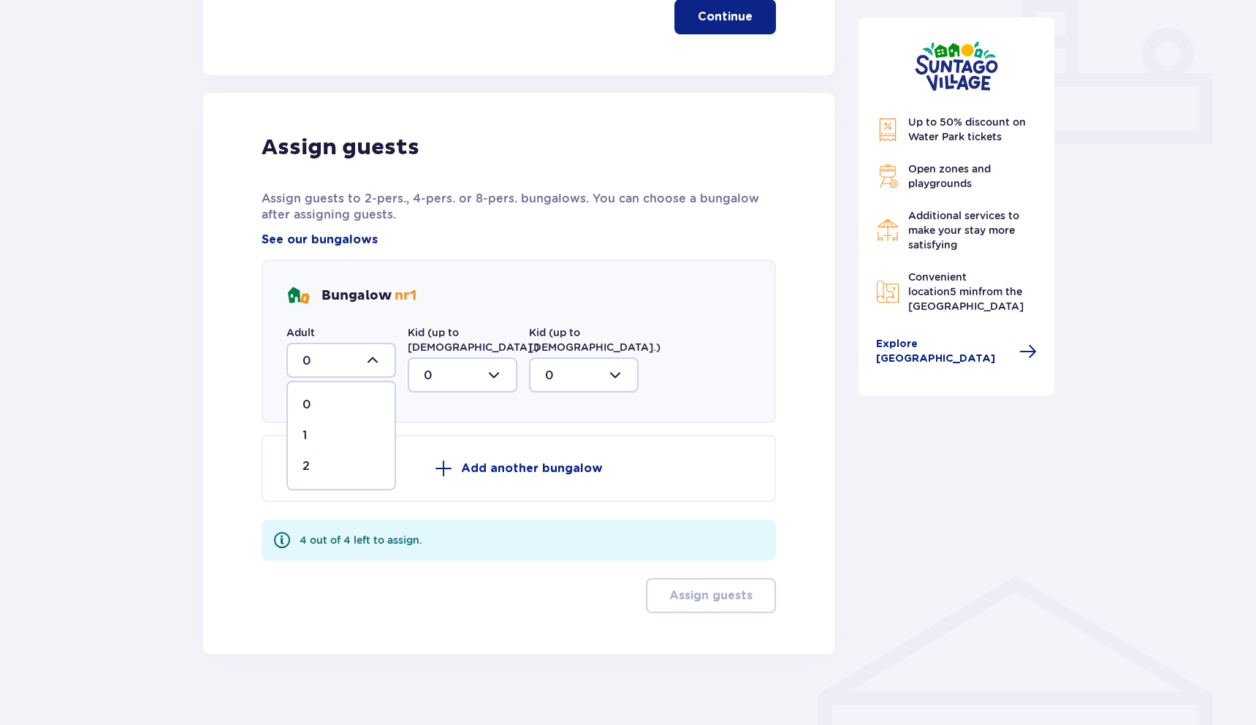
scroll to position [613, 0]
click at [336, 474] on span "2" at bounding box center [341, 464] width 107 height 31
type input "2"
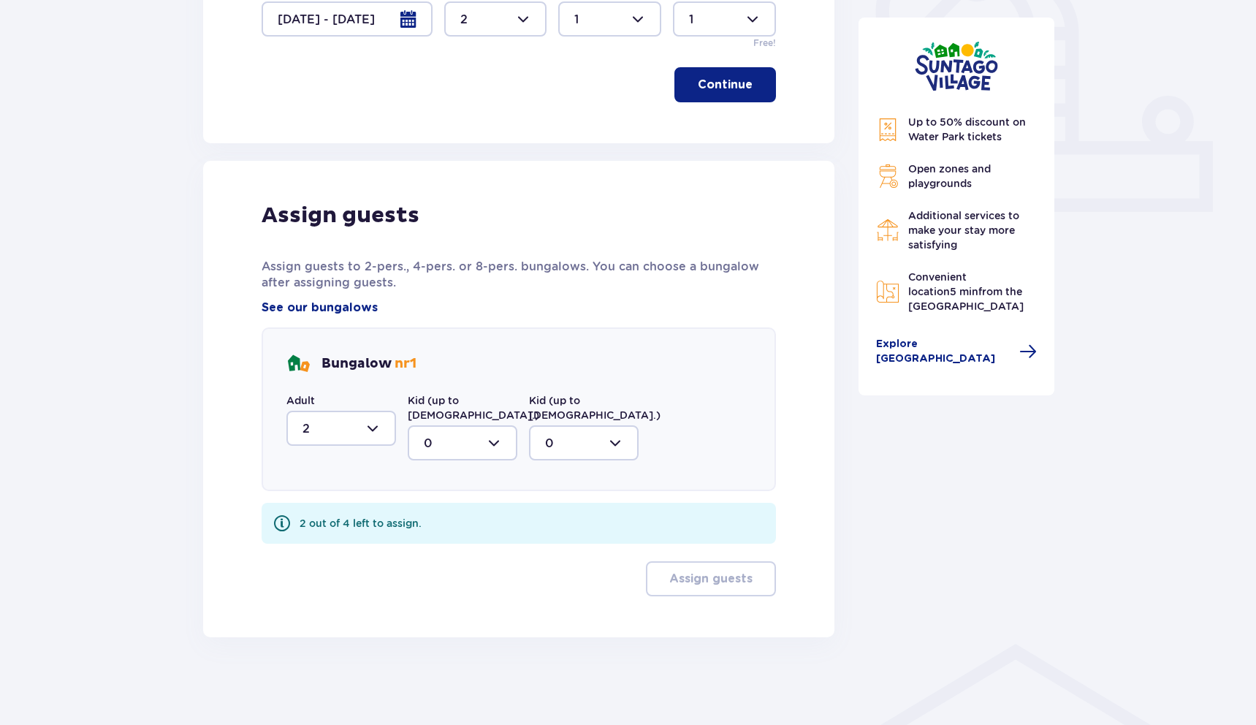
scroll to position [528, 0]
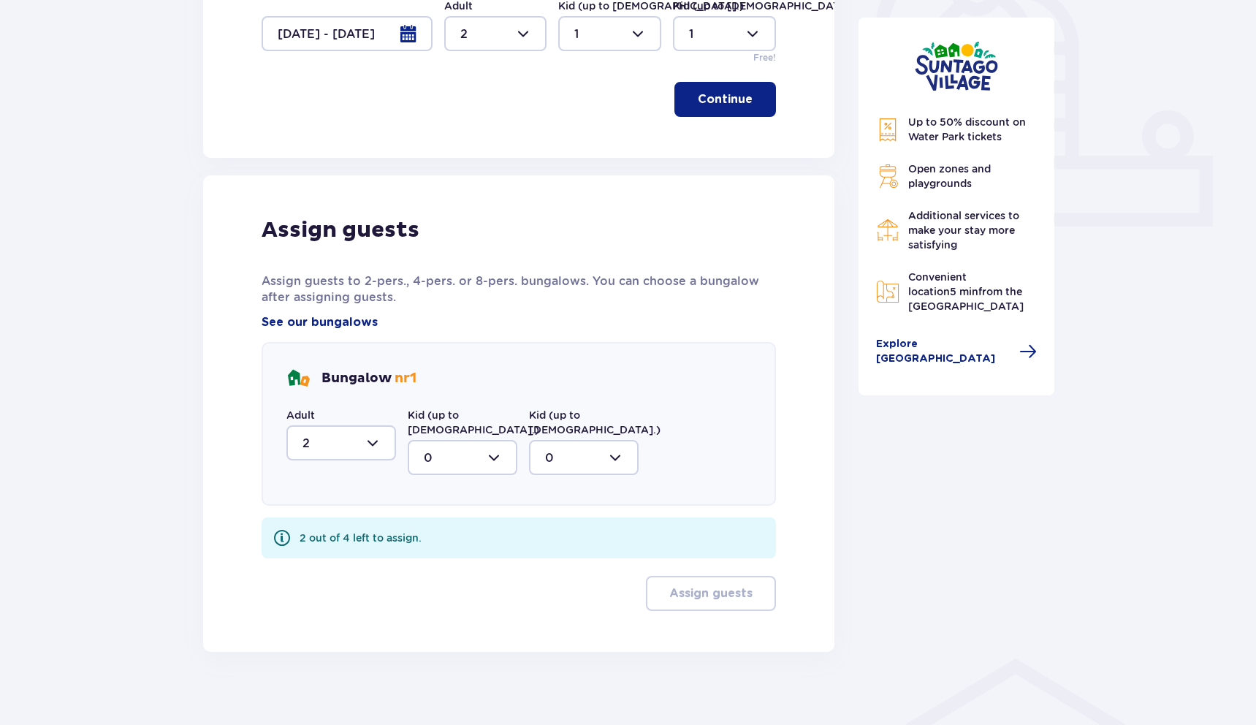
click at [459, 441] on div at bounding box center [463, 457] width 110 height 35
click at [461, 525] on div "1" at bounding box center [462, 533] width 77 height 16
type input "1"
click at [611, 440] on div at bounding box center [584, 457] width 110 height 35
click at [578, 525] on div "1" at bounding box center [583, 533] width 77 height 16
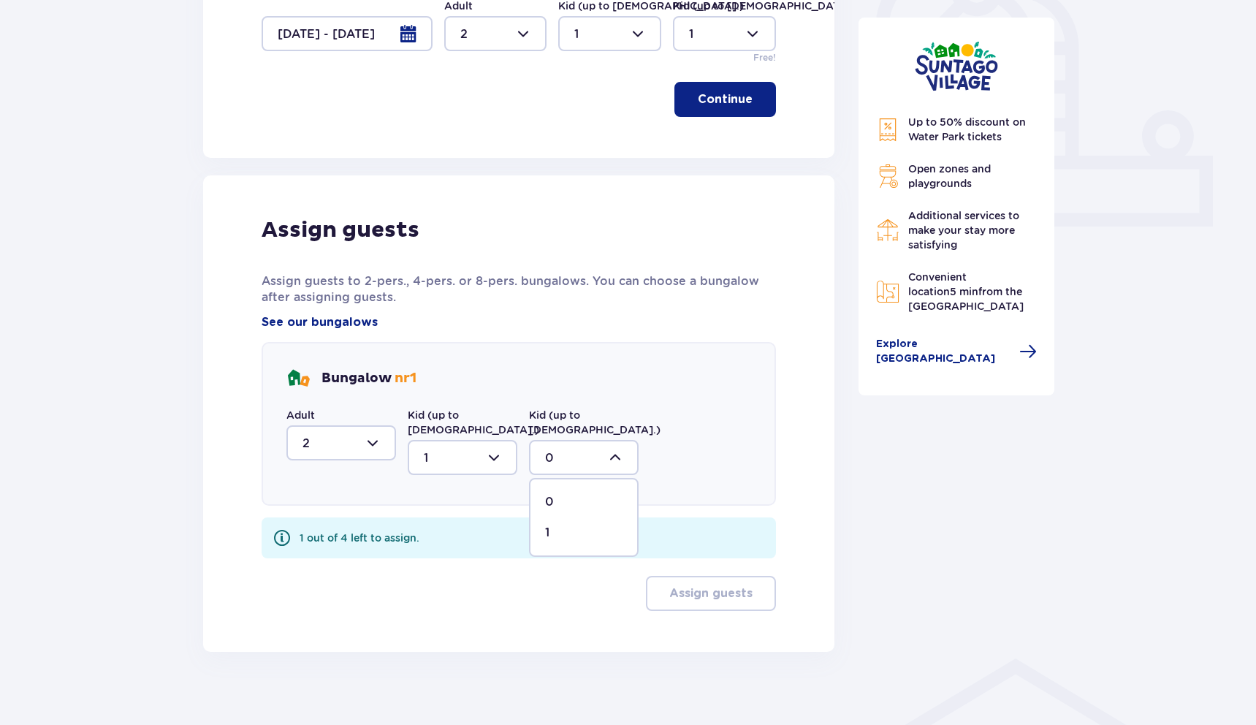
type input "1"
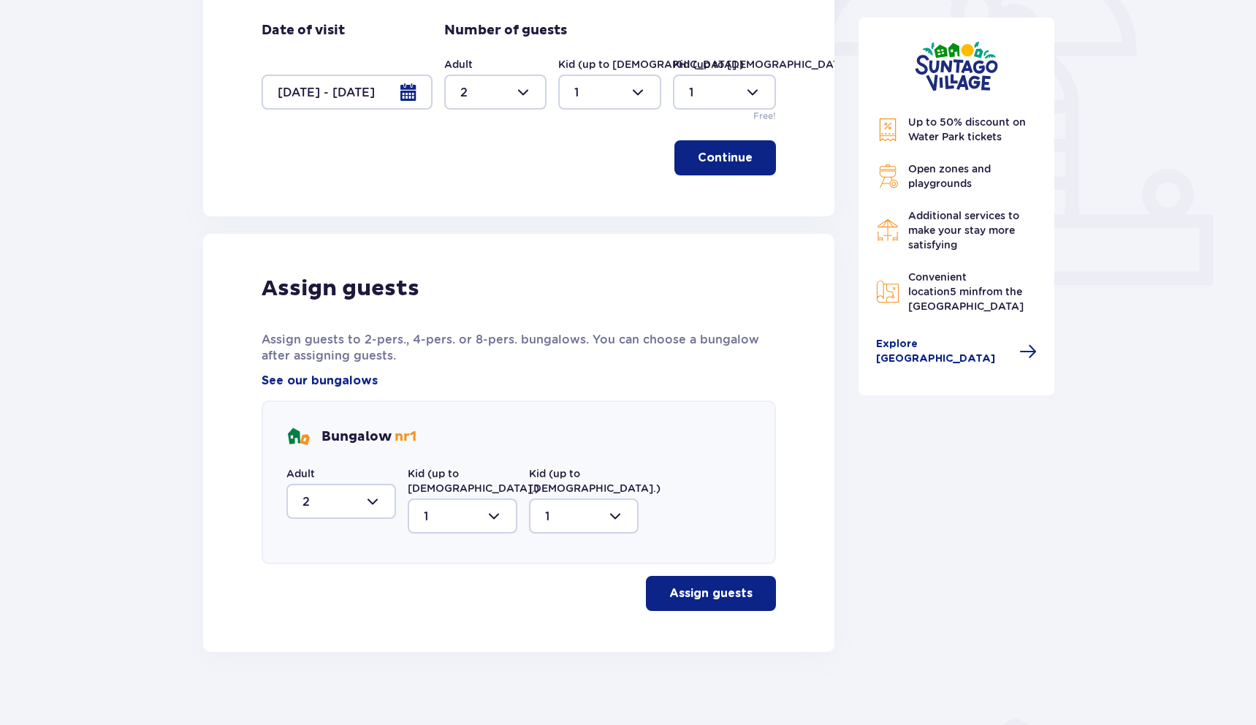
click at [689, 585] on p "Assign guests" at bounding box center [711, 593] width 83 height 16
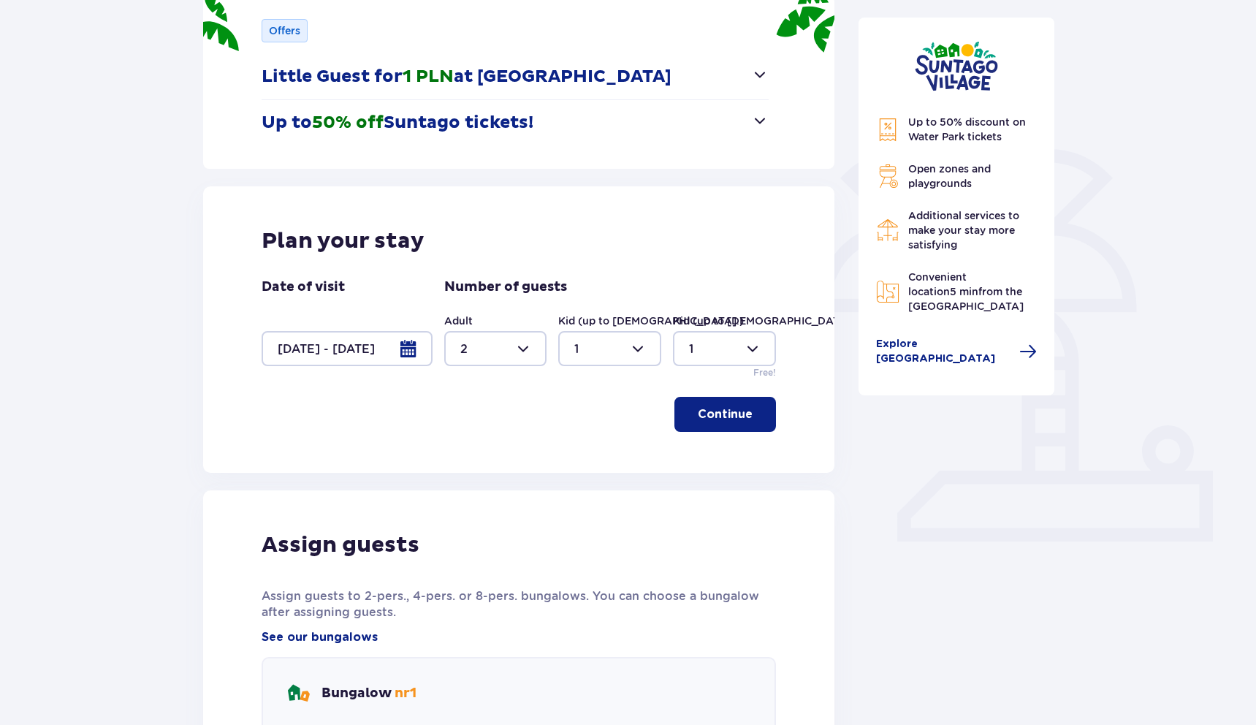
scroll to position [0, 0]
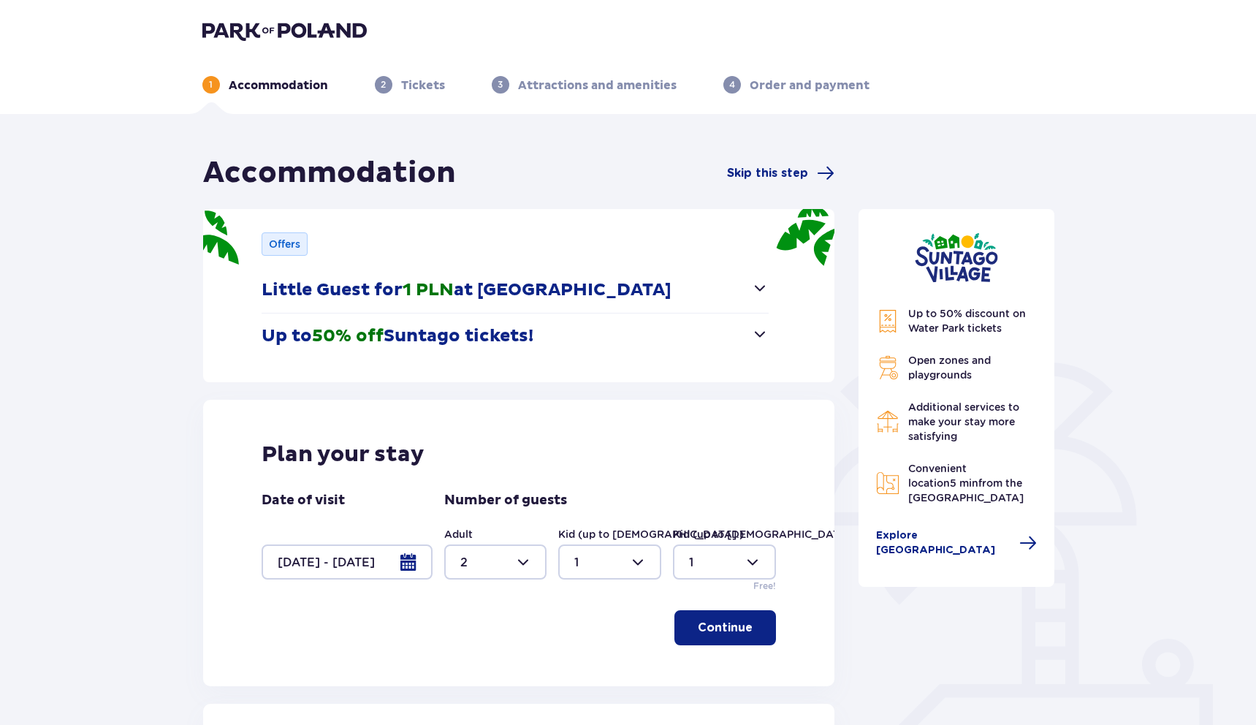
click at [275, 240] on p "Offers" at bounding box center [284, 244] width 31 height 15
click at [577, 290] on p "Little Guest for 1 PLN at Suntago Village" at bounding box center [467, 290] width 410 height 22
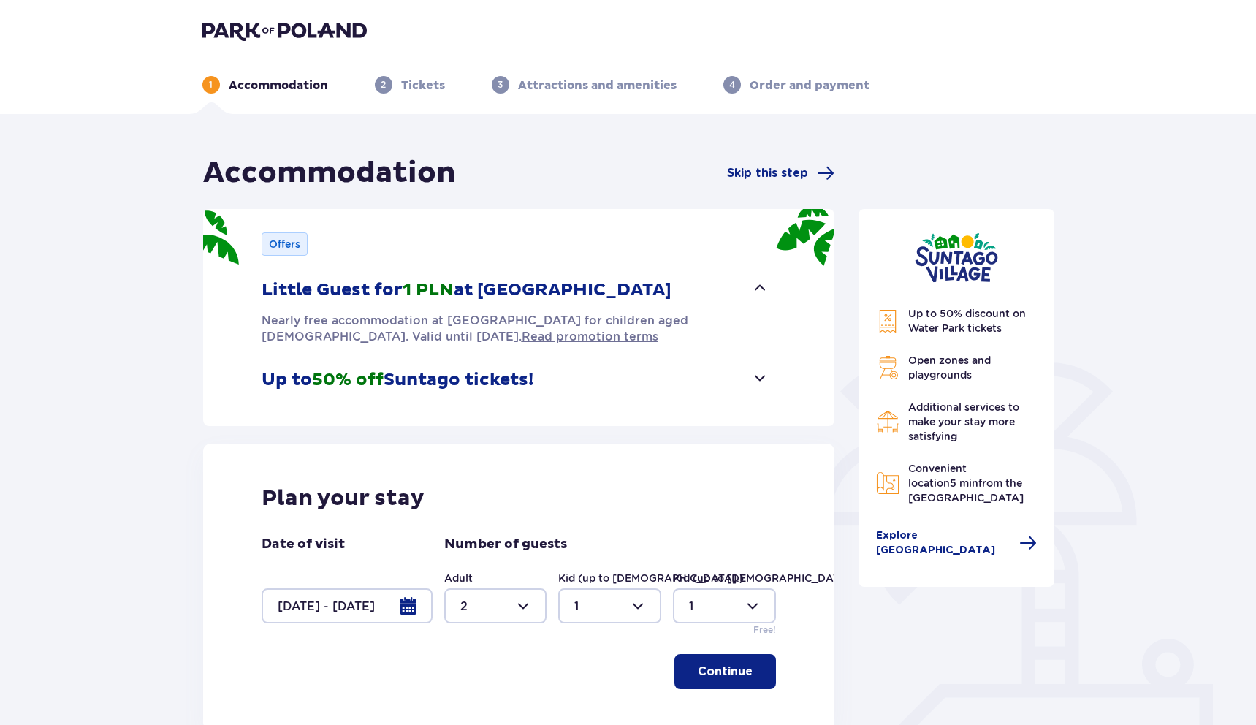
click at [577, 290] on p "Little Guest for 1 PLN at Suntago Village" at bounding box center [467, 290] width 410 height 22
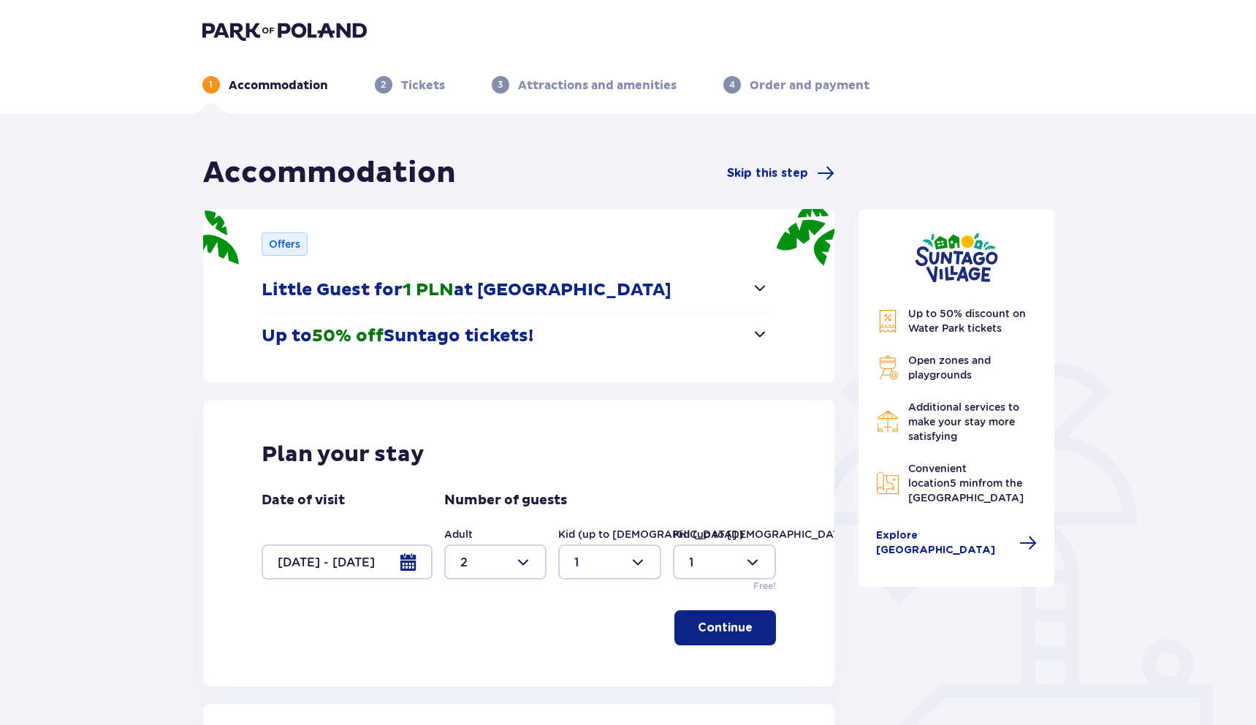
click at [569, 329] on button "Up to 50% off Suntago tickets!" at bounding box center [516, 336] width 508 height 45
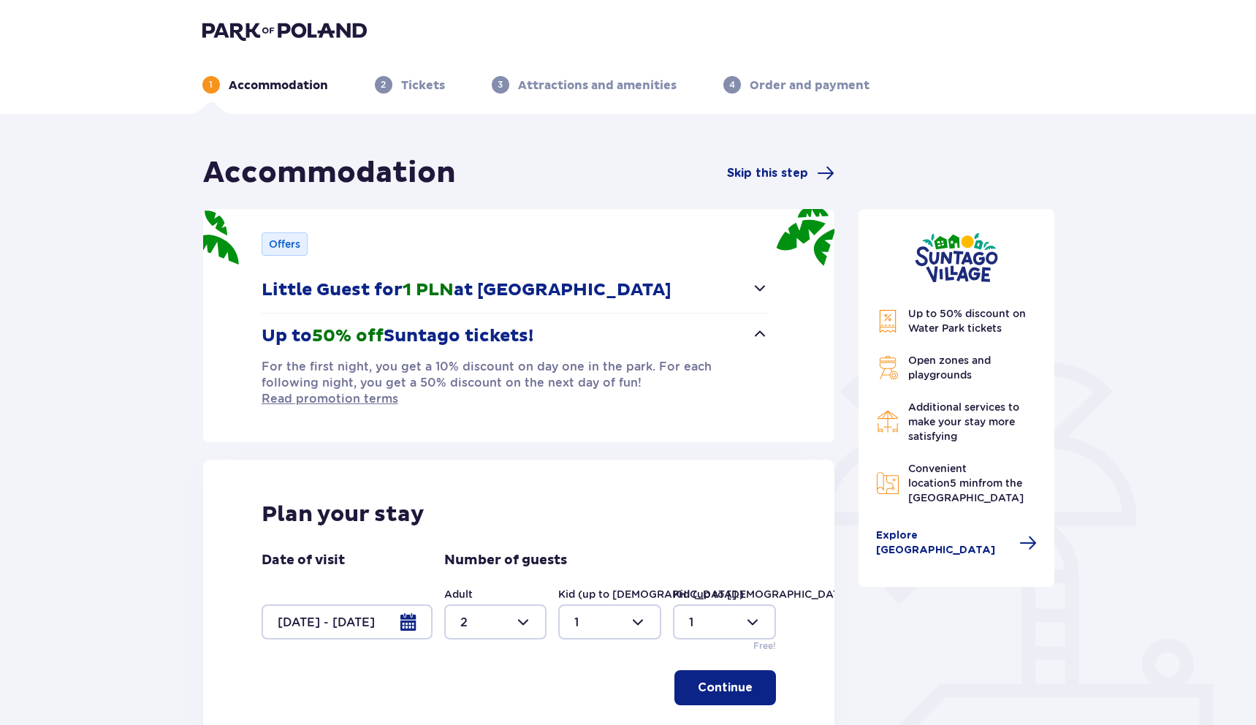
click at [601, 342] on button "Up to 50% off Suntago tickets!" at bounding box center [516, 336] width 508 height 45
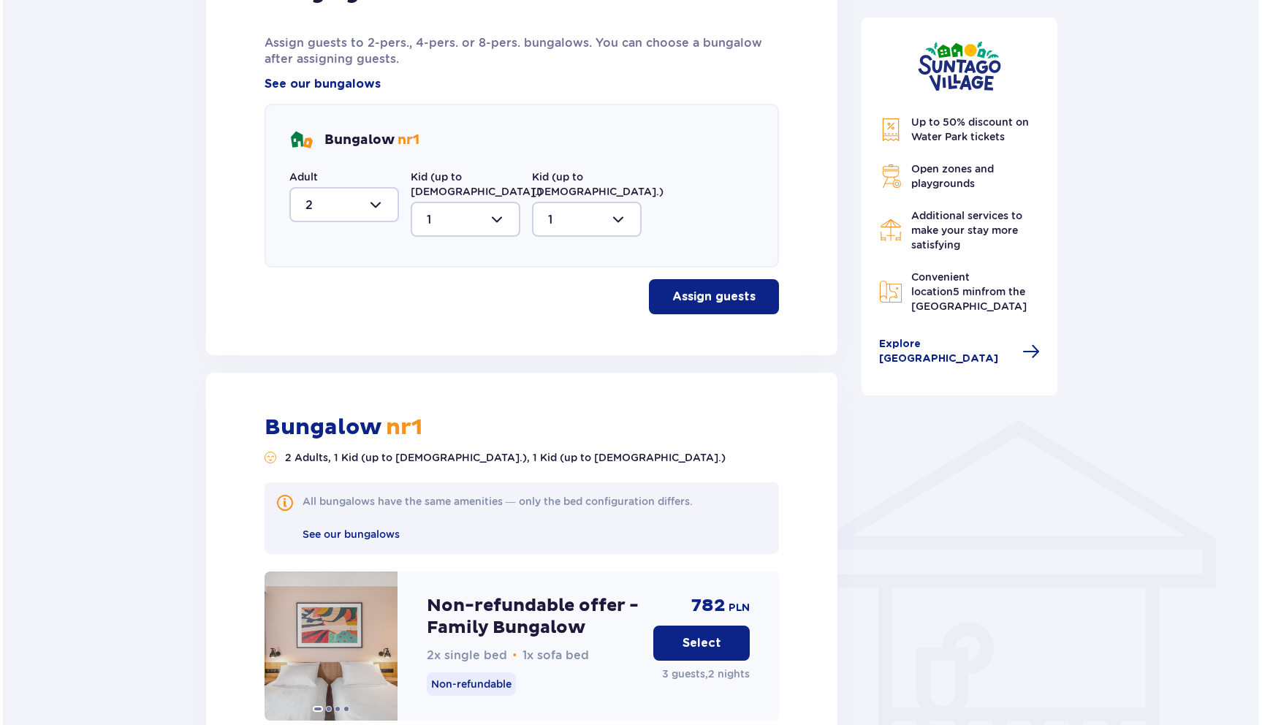
scroll to position [762, 0]
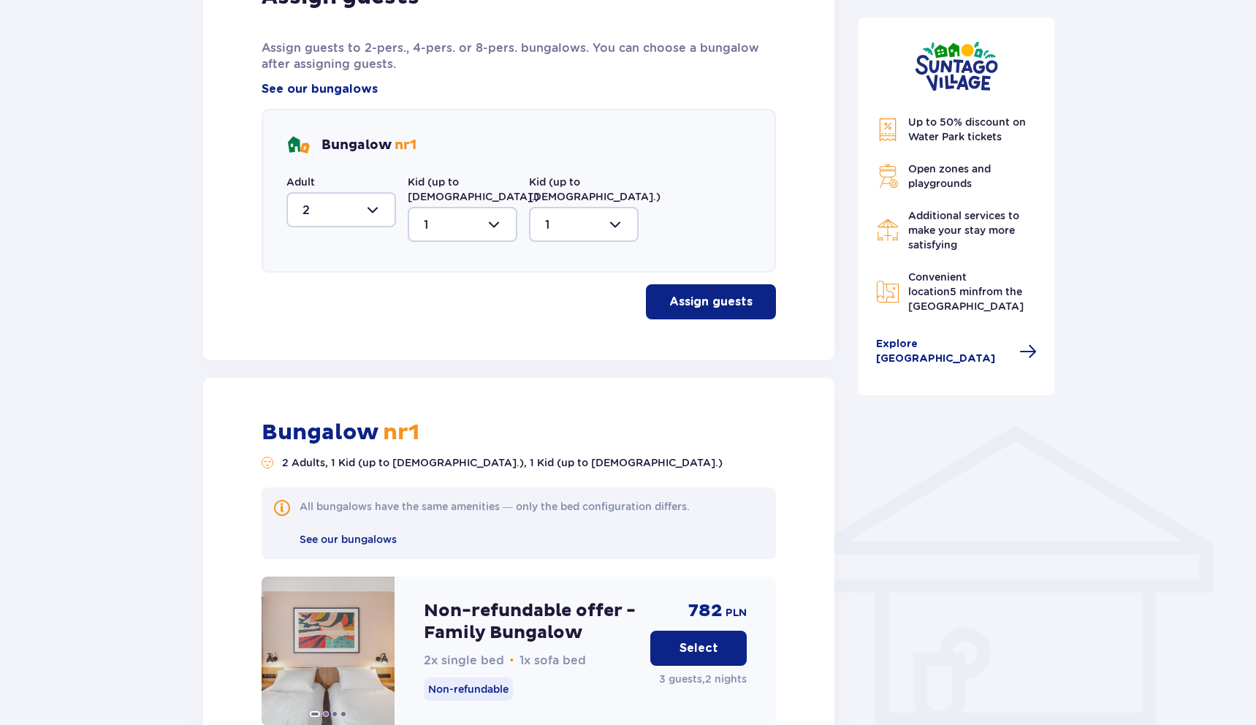
click at [932, 182] on span "Open zones and playgrounds" at bounding box center [950, 176] width 83 height 26
click at [926, 137] on span "Up to 50% discount on Water Park tickets" at bounding box center [968, 129] width 118 height 26
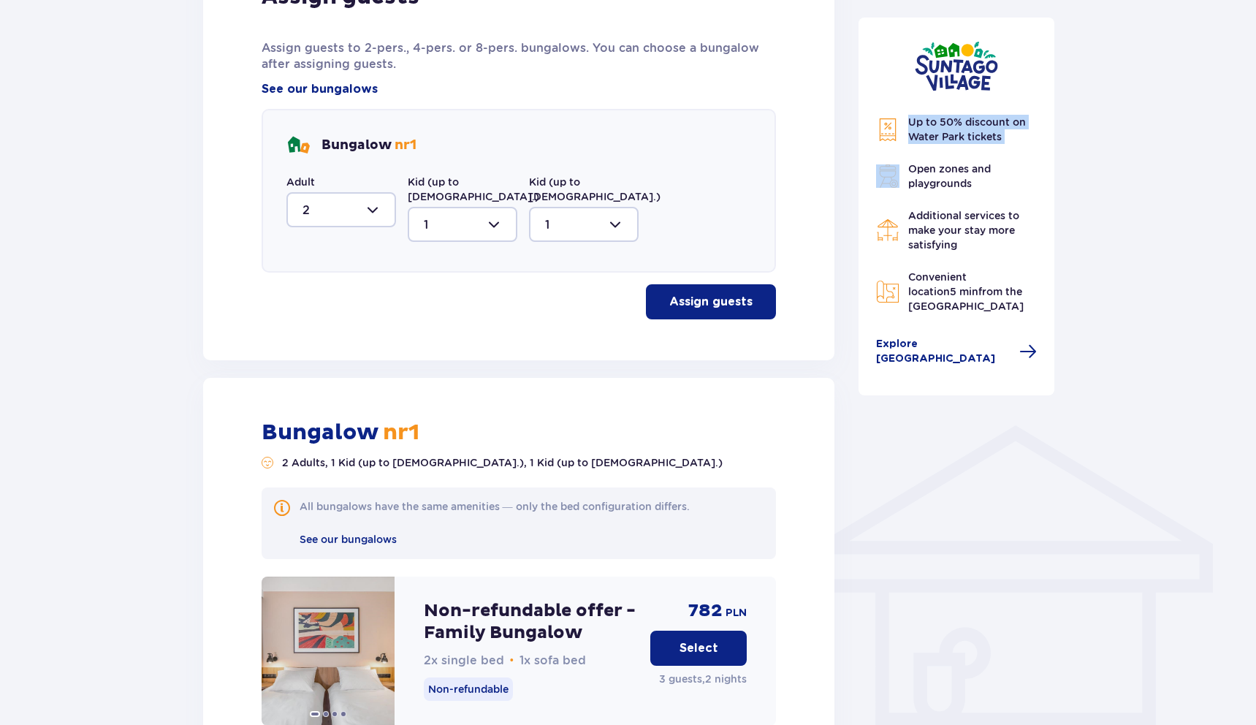
click at [926, 137] on span "Up to 50% discount on Water Park tickets" at bounding box center [968, 129] width 118 height 26
click at [360, 534] on span "See our bungalows" at bounding box center [348, 540] width 97 height 12
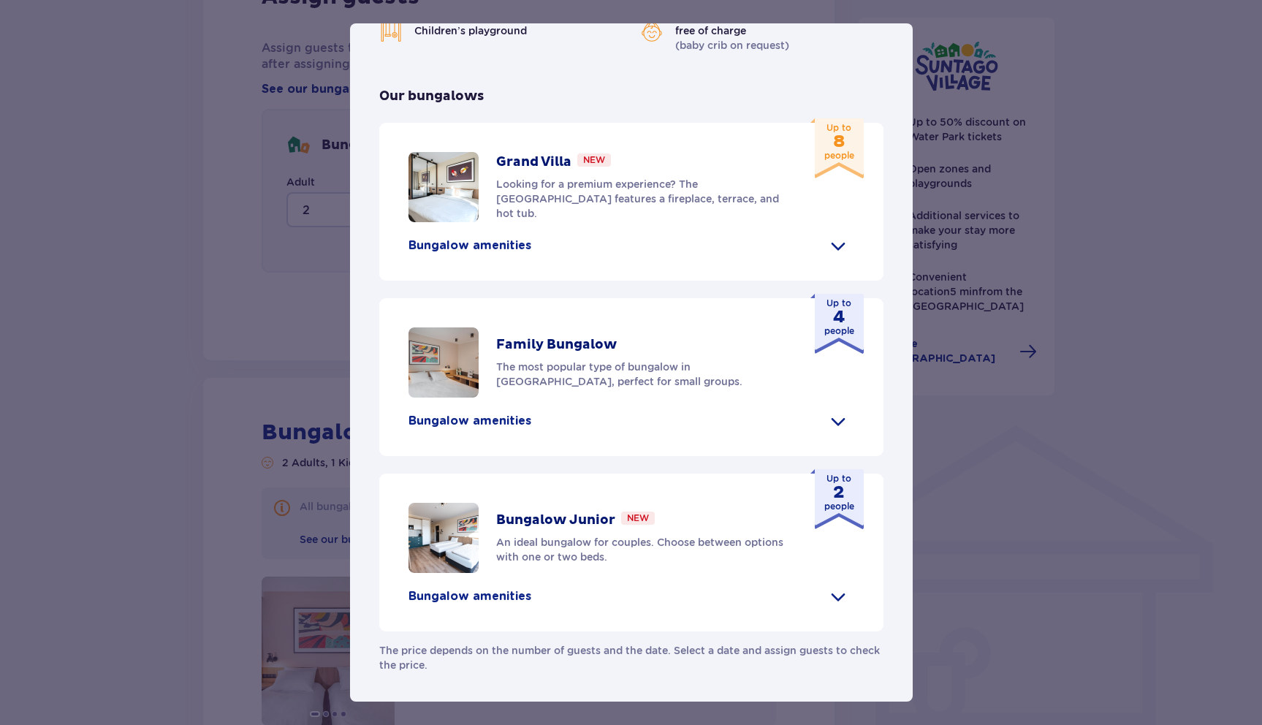
scroll to position [557, 0]
click at [439, 184] on img at bounding box center [444, 187] width 70 height 70
click at [827, 251] on span at bounding box center [838, 245] width 23 height 23
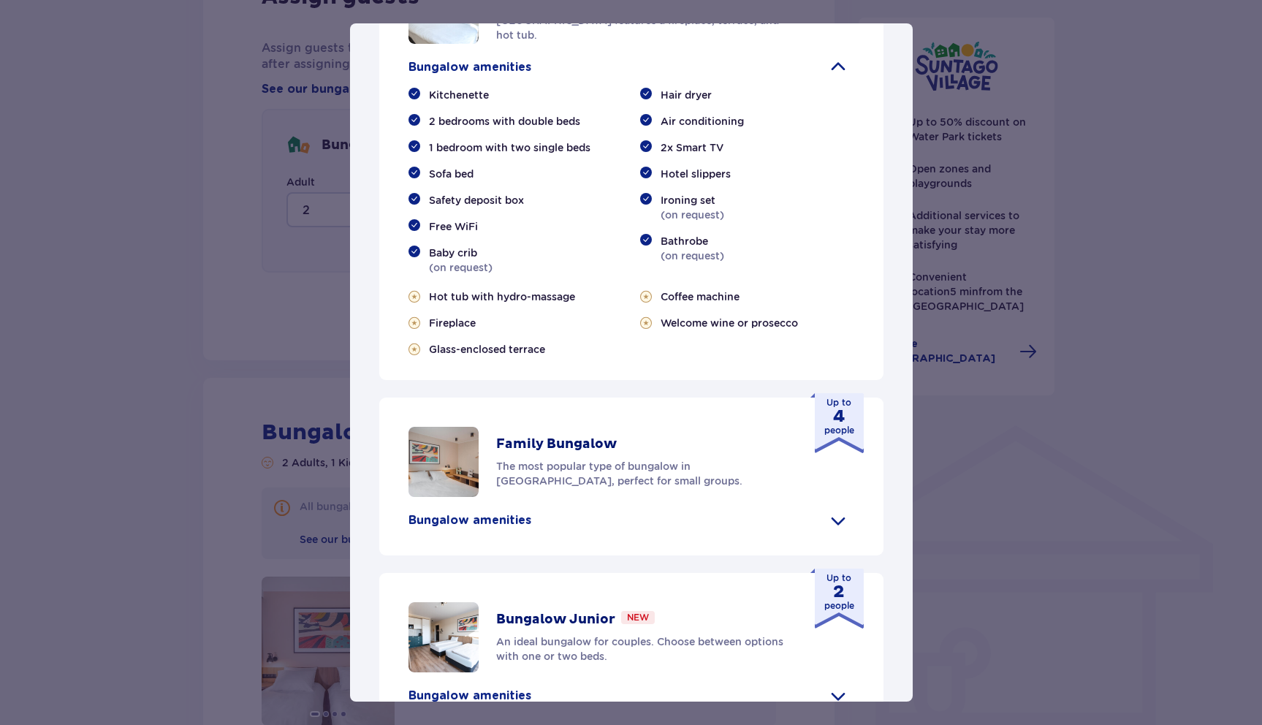
click at [833, 79] on span at bounding box center [838, 67] width 23 height 23
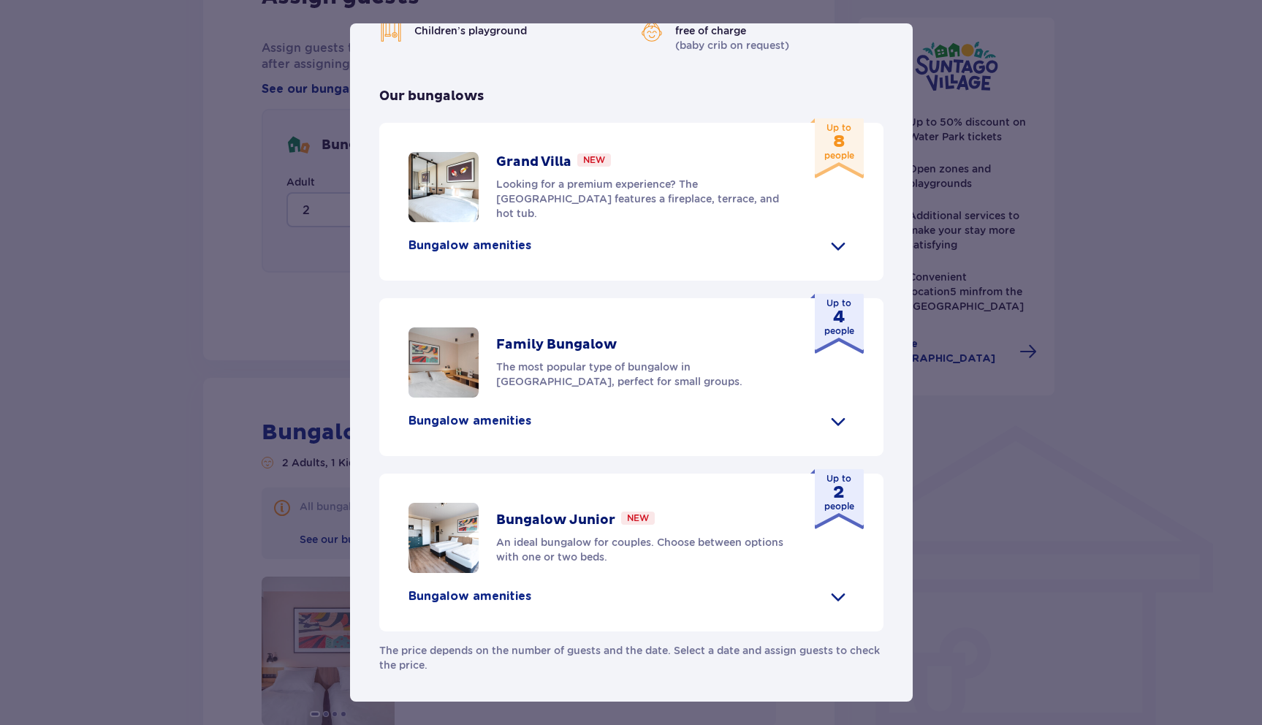
scroll to position [563, 0]
click at [827, 601] on span at bounding box center [838, 596] width 23 height 23
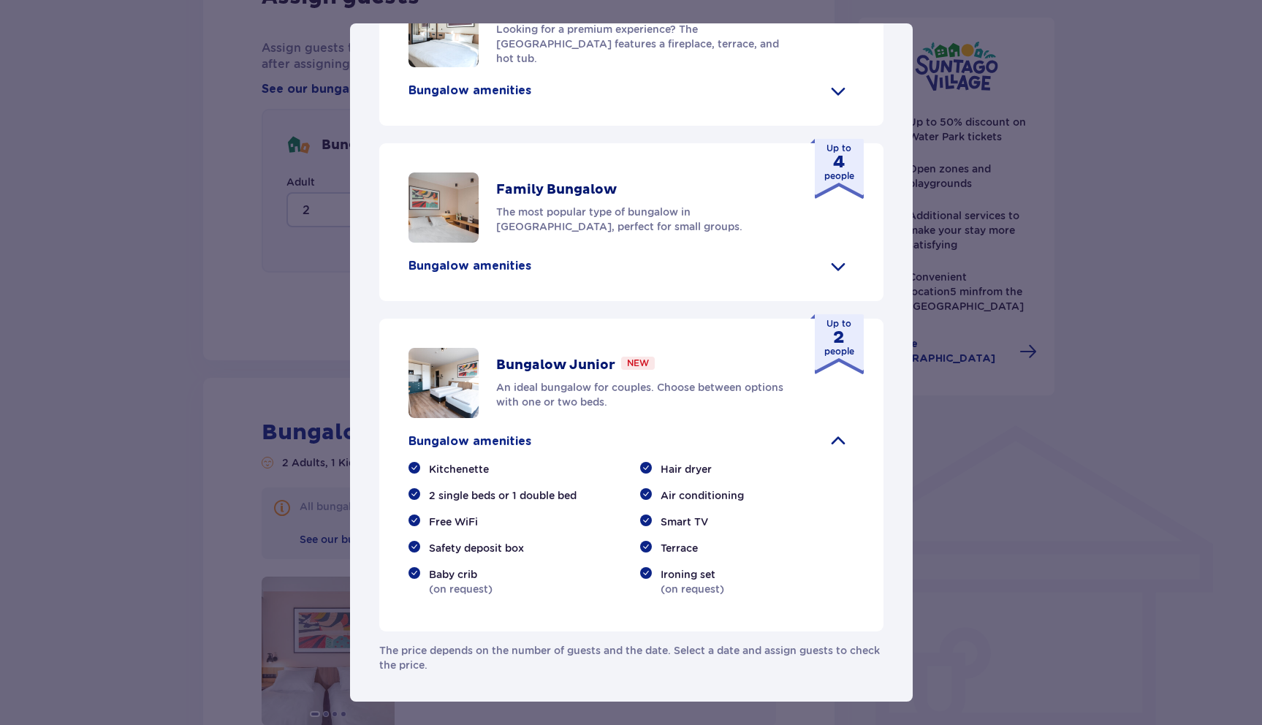
scroll to position [718, 0]
click at [830, 442] on span at bounding box center [838, 441] width 23 height 23
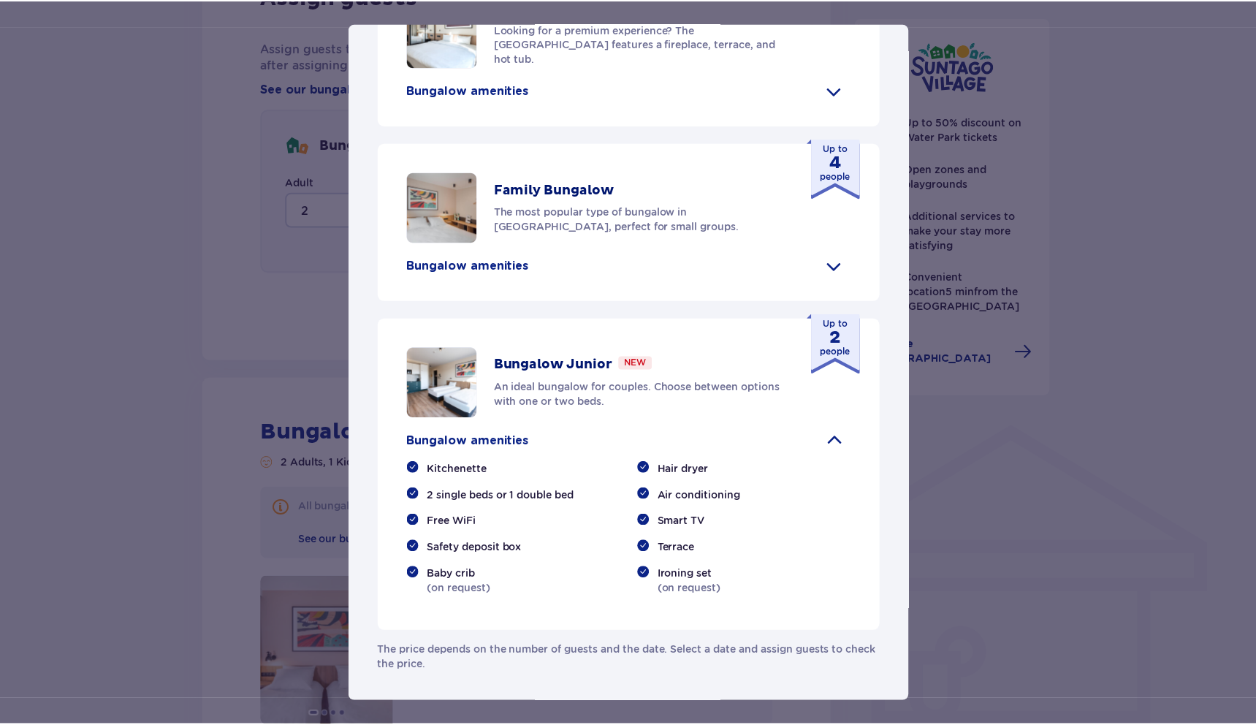
scroll to position [563, 0]
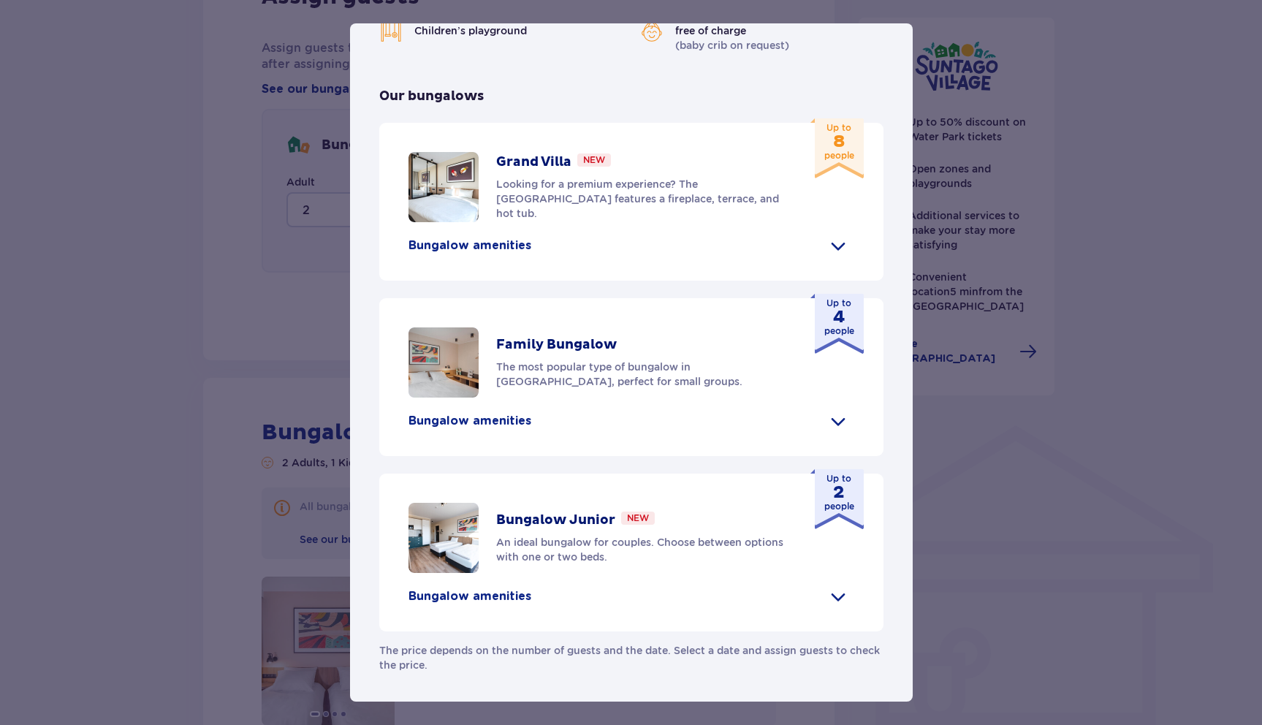
click at [983, 443] on div "Suntago Village Suntago Village is the perfect place for fans tropical climate …" at bounding box center [631, 362] width 1262 height 725
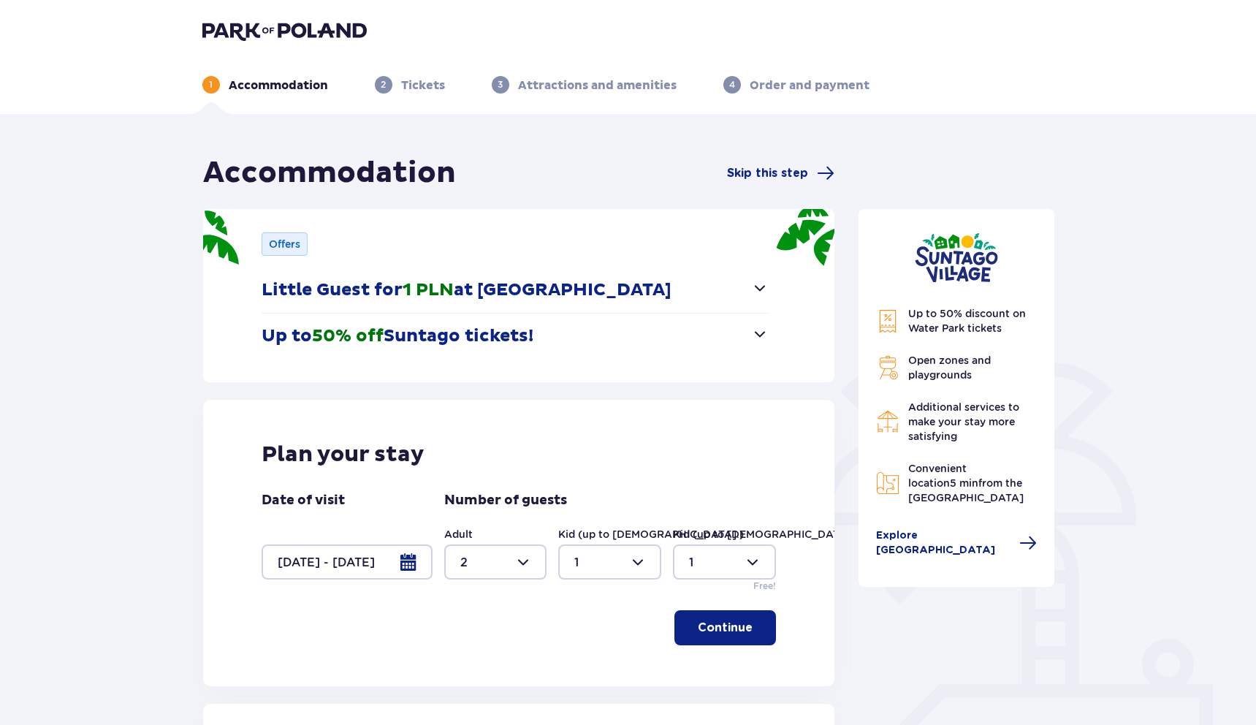
click at [418, 89] on p "Tickets" at bounding box center [423, 85] width 44 height 16
click at [246, 32] on img at bounding box center [284, 30] width 164 height 20
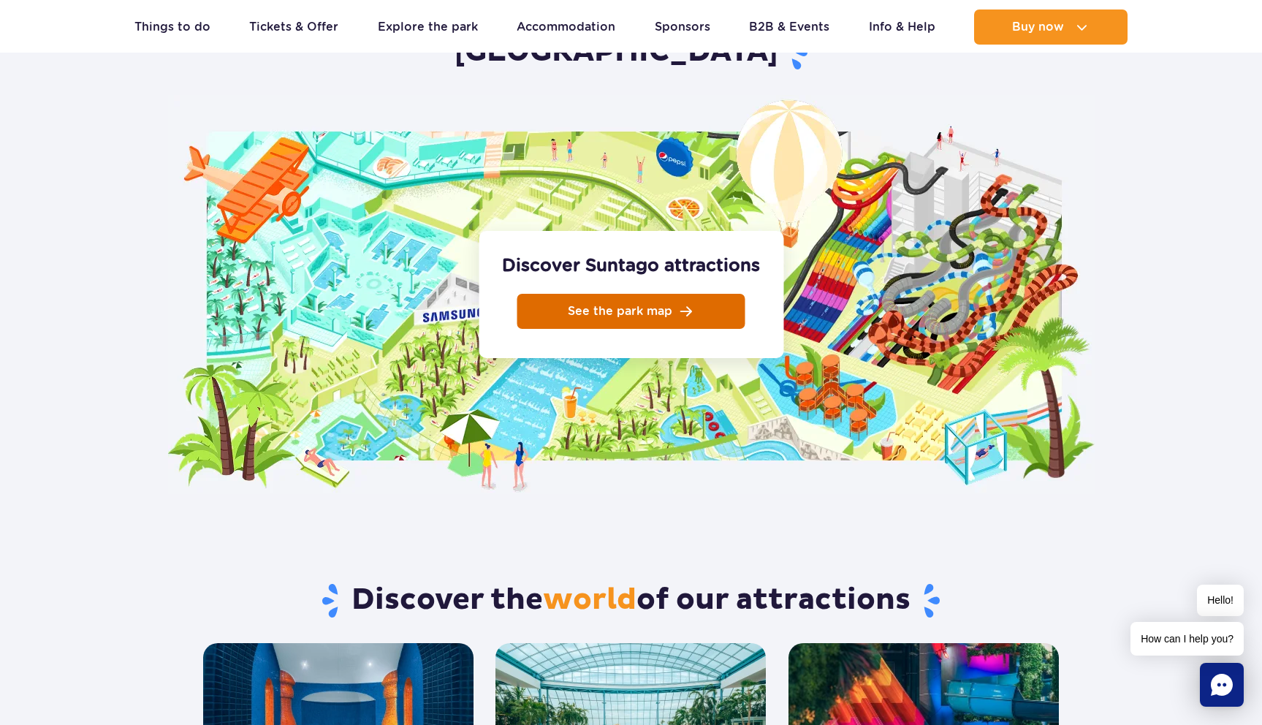
click at [588, 294] on link "See the park map" at bounding box center [631, 311] width 228 height 35
